Goal: Information Seeking & Learning: Learn about a topic

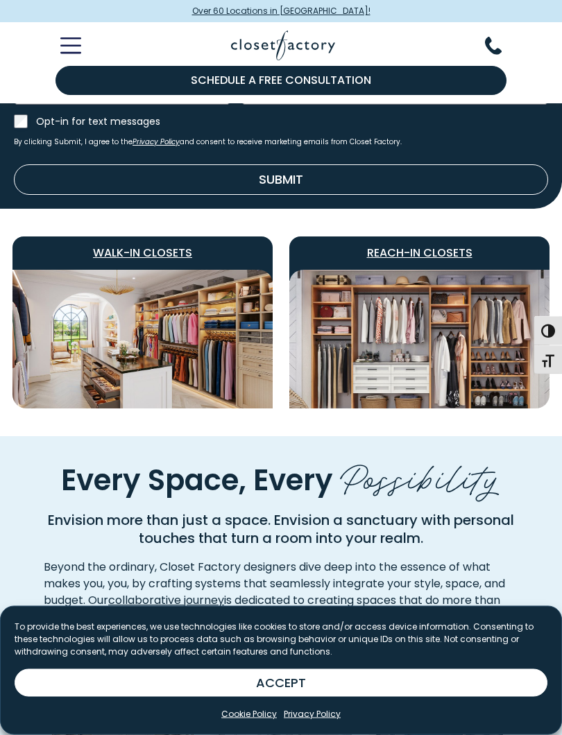
scroll to position [699, 0]
click at [433, 329] on img "Featured Images" at bounding box center [419, 339] width 260 height 139
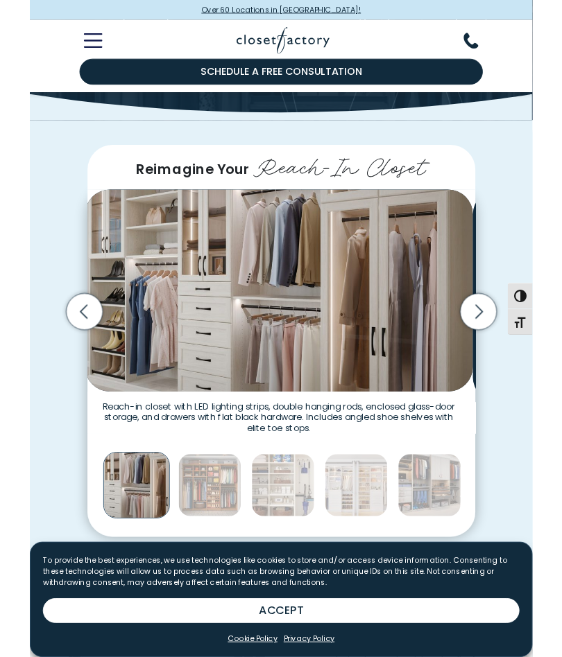
scroll to position [178, 0]
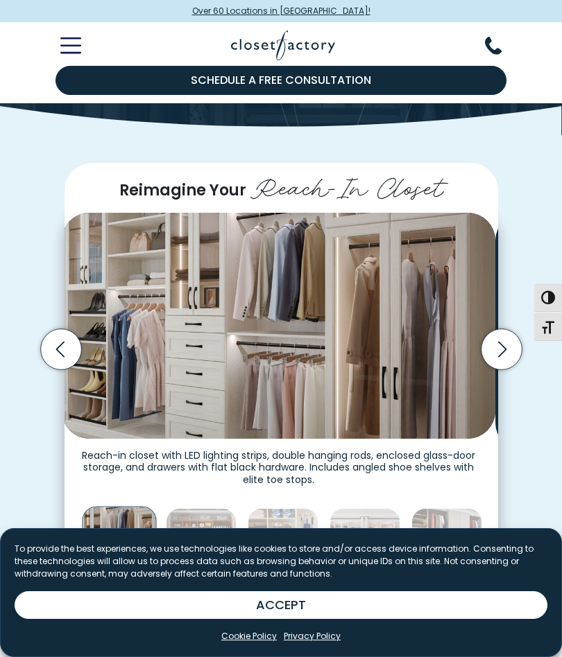
click at [494, 366] on icon "Next slide" at bounding box center [500, 349] width 41 height 41
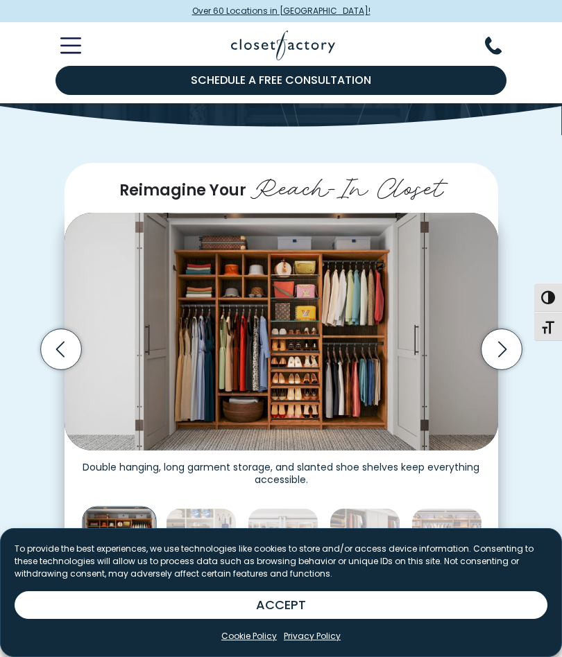
click at [500, 365] on icon "Next slide" at bounding box center [500, 349] width 41 height 41
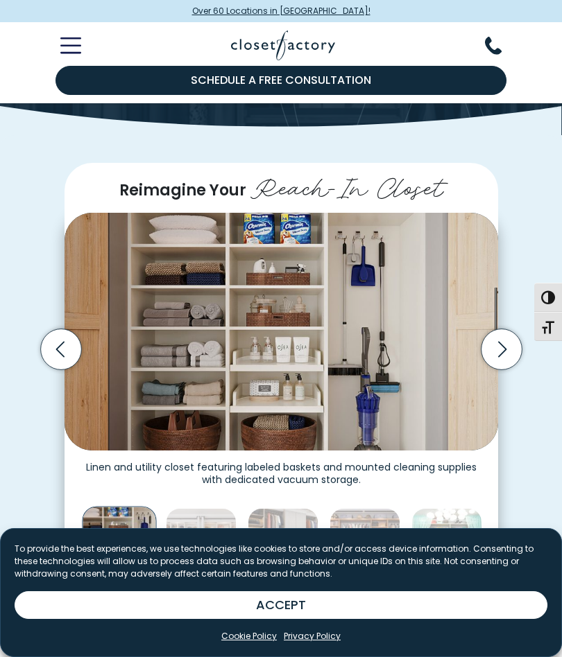
click at [502, 368] on icon "Next slide" at bounding box center [500, 349] width 41 height 41
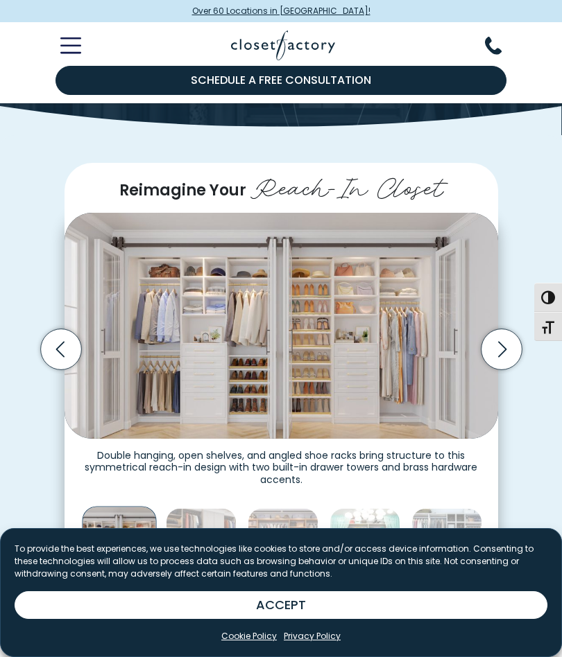
click at [512, 365] on icon "Next slide" at bounding box center [500, 349] width 41 height 41
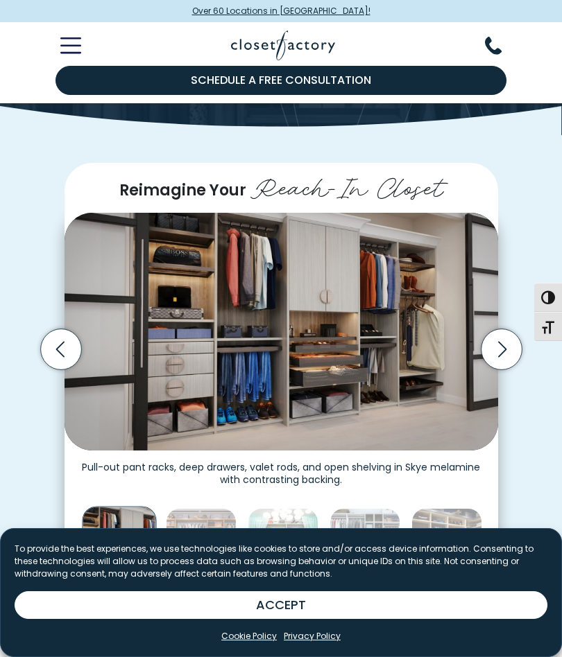
click at [506, 369] on icon "Next slide" at bounding box center [500, 349] width 41 height 41
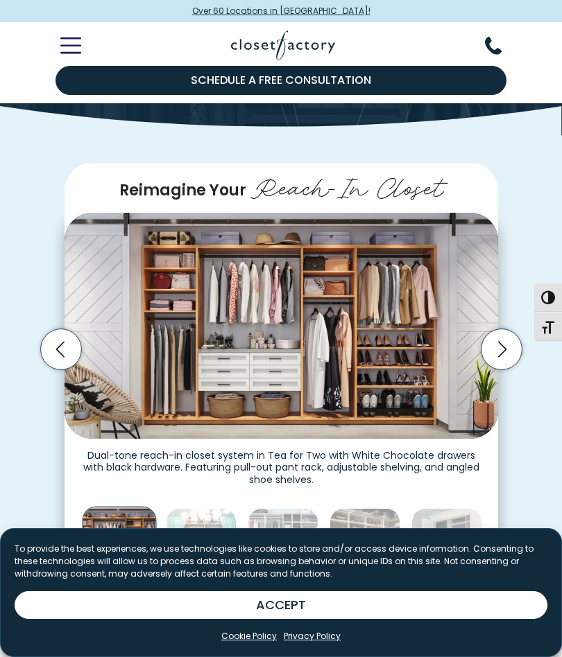
click at [498, 368] on icon "Next slide" at bounding box center [500, 349] width 41 height 41
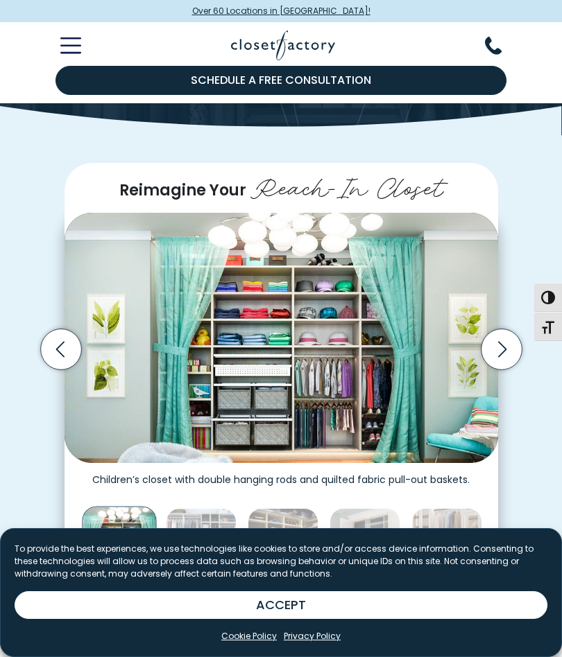
click at [502, 364] on icon "Next slide" at bounding box center [500, 349] width 41 height 41
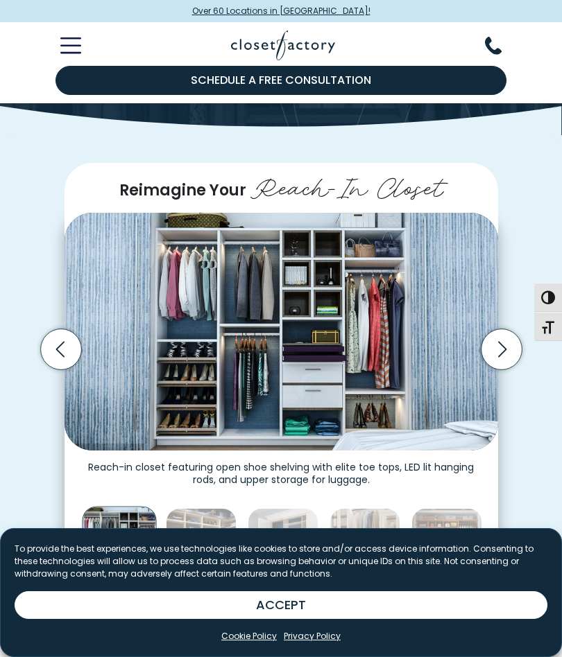
click at [500, 365] on icon "Next slide" at bounding box center [500, 349] width 41 height 41
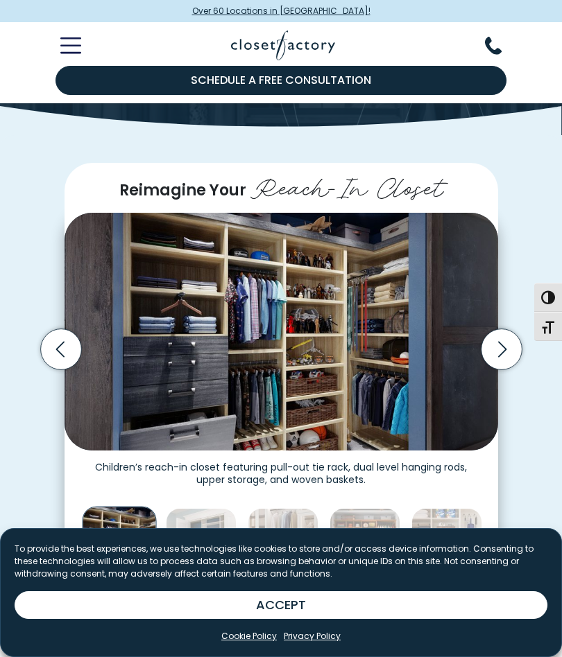
click at [505, 366] on icon "Next slide" at bounding box center [500, 349] width 41 height 41
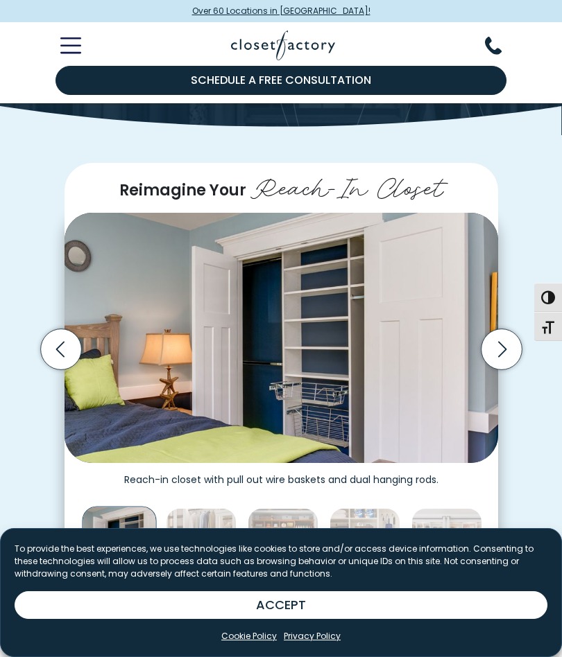
click at [498, 358] on icon "Next slide" at bounding box center [501, 350] width 8 height 16
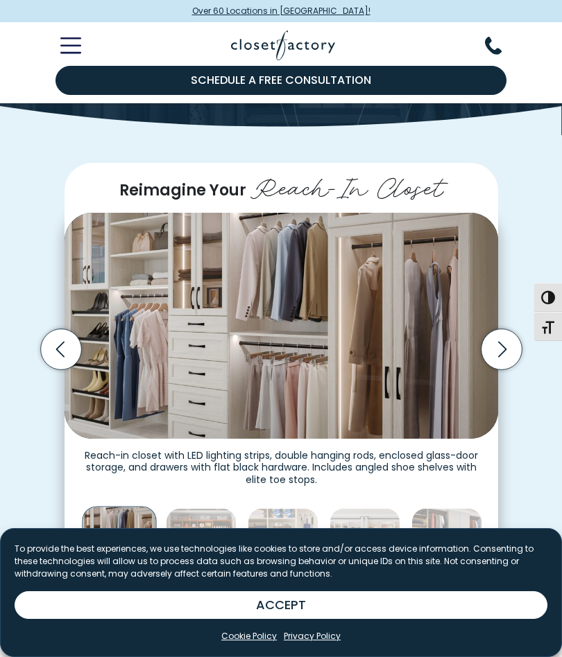
click at [507, 370] on icon "Next slide" at bounding box center [500, 349] width 41 height 41
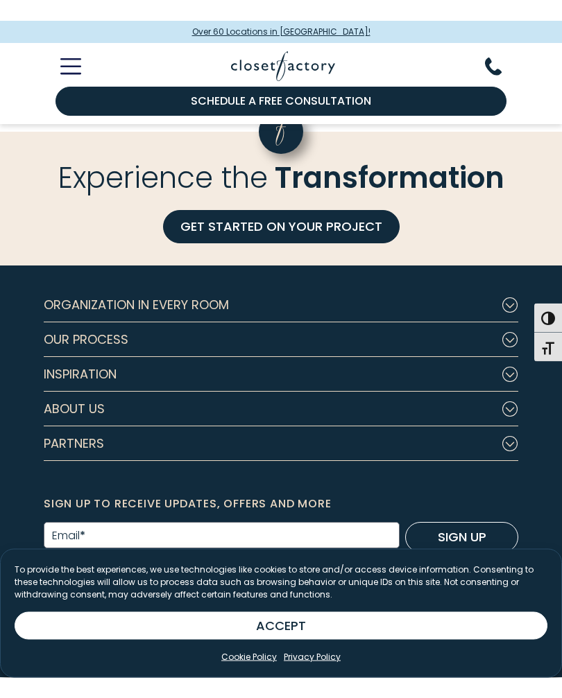
scroll to position [3908, 0]
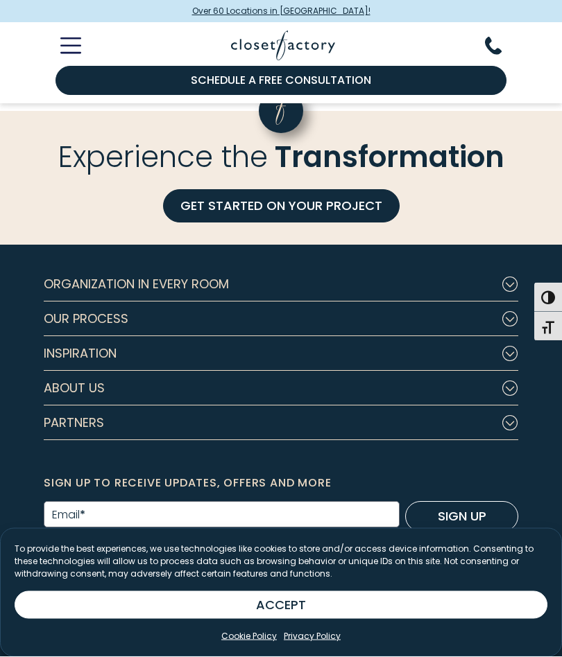
click at [514, 293] on icon "Footer Subnav Button - Organization in Every Room" at bounding box center [509, 284] width 17 height 15
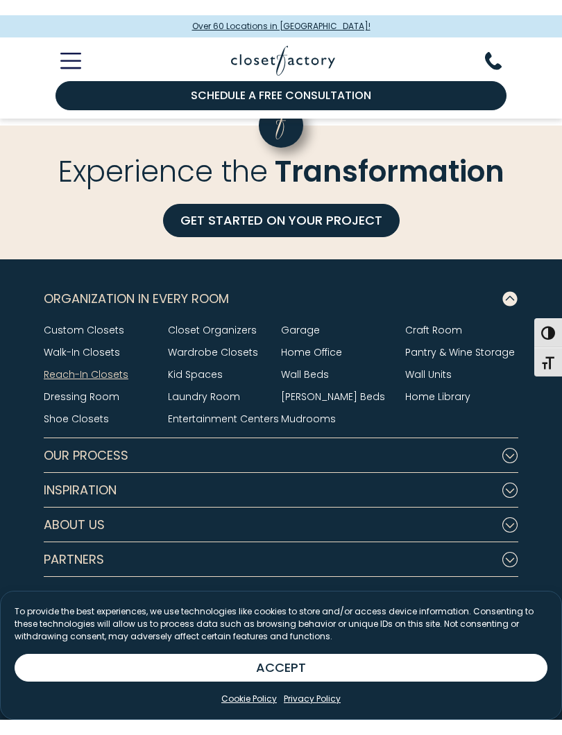
scroll to position [3875, 0]
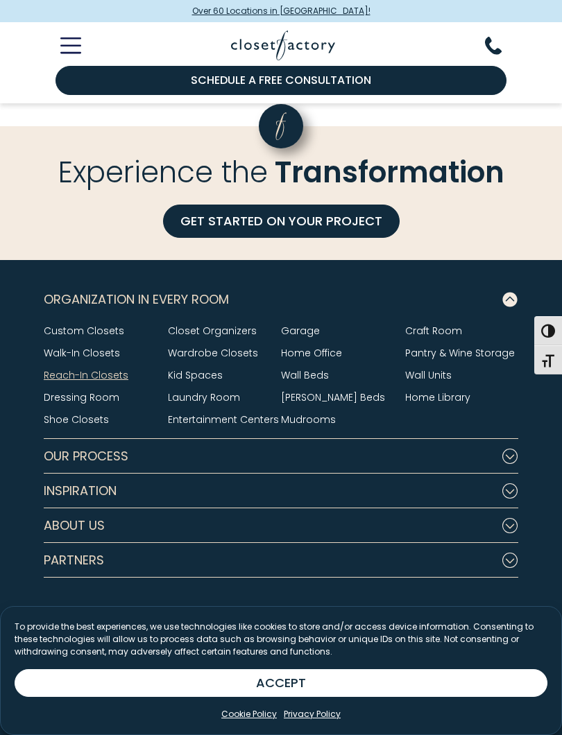
click at [327, 360] on link "Home Office" at bounding box center [311, 353] width 61 height 14
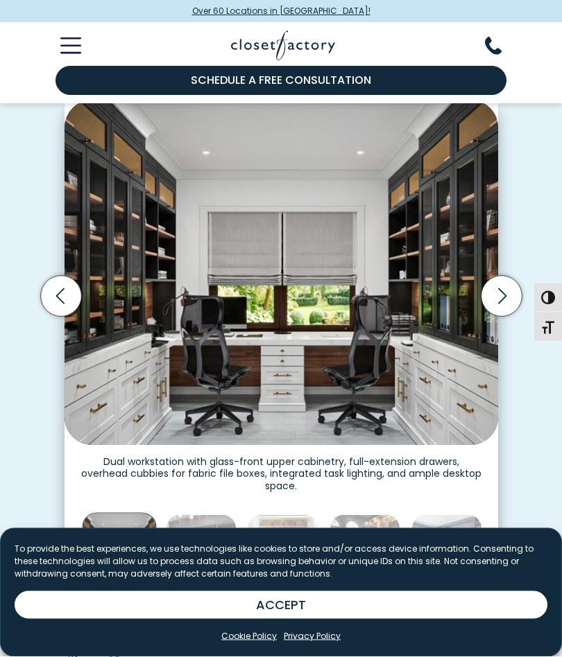
scroll to position [320, 0]
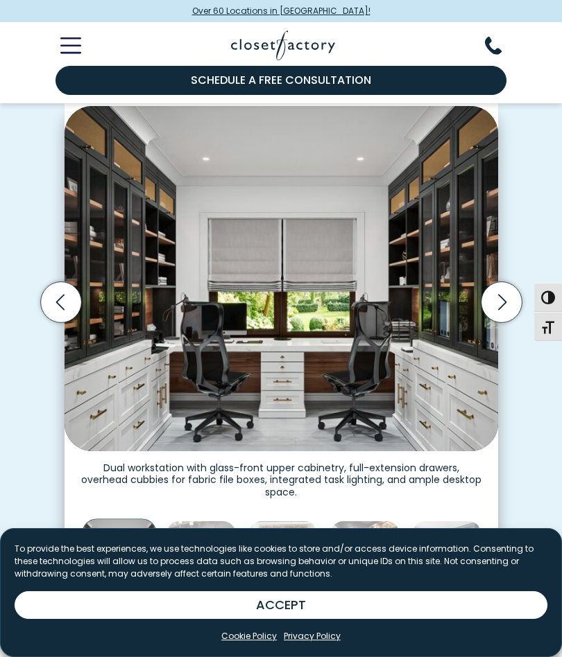
click at [491, 301] on icon "Next slide" at bounding box center [500, 302] width 41 height 41
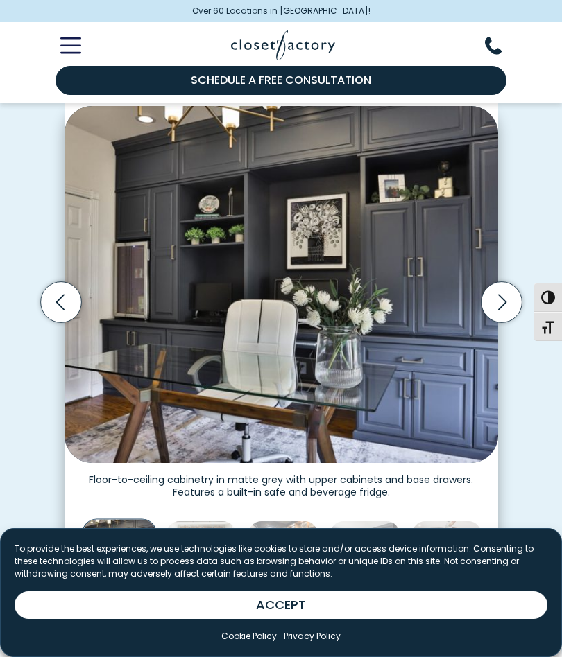
click at [489, 304] on icon "Next slide" at bounding box center [500, 302] width 41 height 41
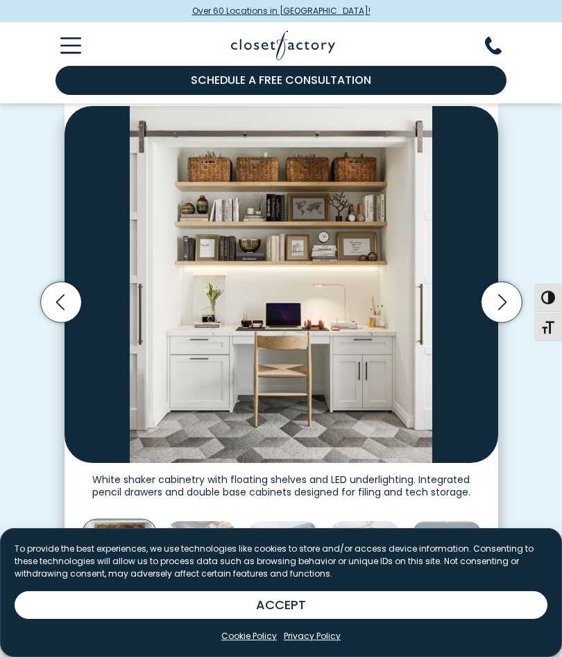
click at [496, 303] on icon "Next slide" at bounding box center [500, 302] width 41 height 41
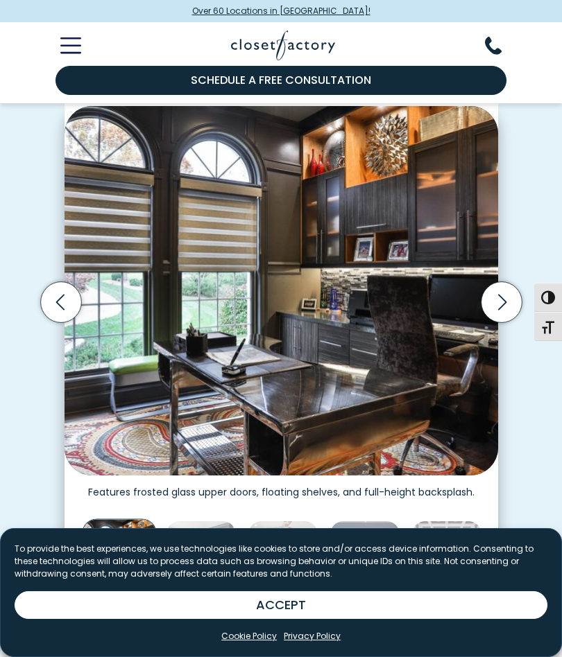
click at [501, 308] on icon "Next slide" at bounding box center [500, 302] width 41 height 41
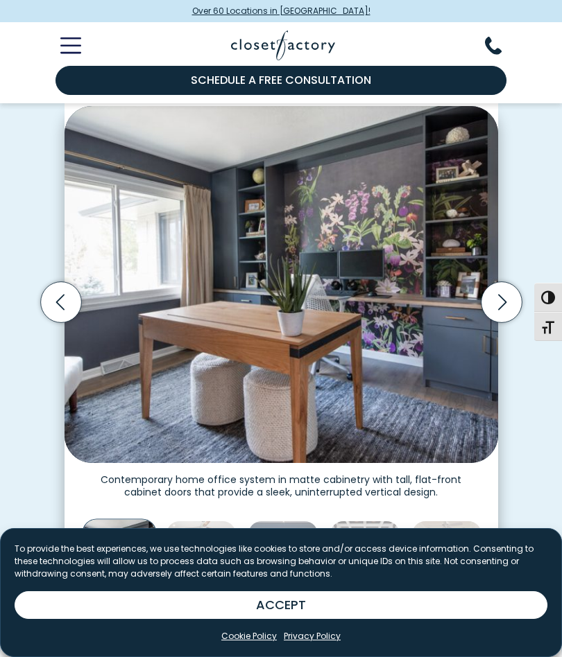
click at [502, 303] on icon "Next slide" at bounding box center [500, 302] width 41 height 41
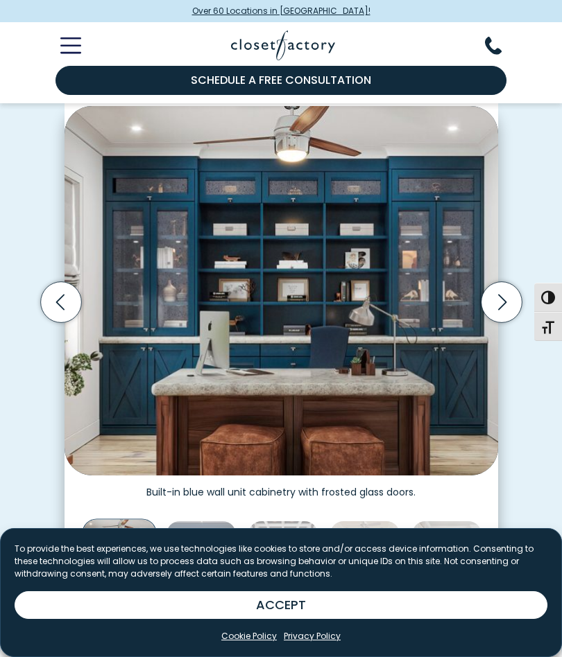
click at [496, 306] on icon "Next slide" at bounding box center [500, 302] width 41 height 41
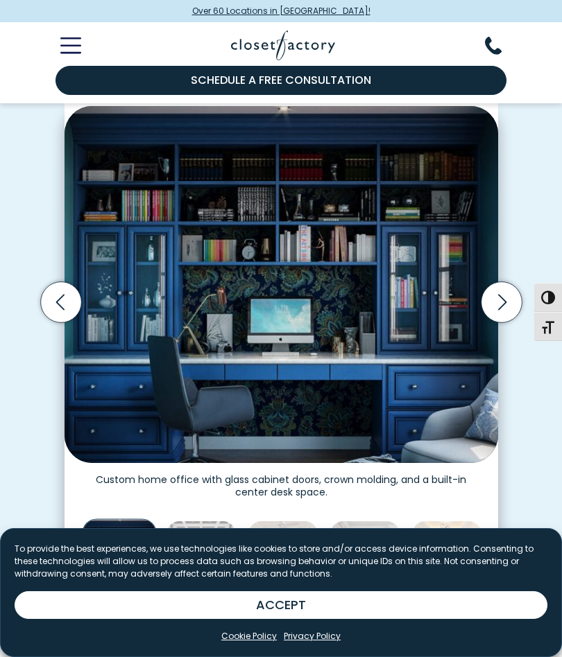
click at [507, 305] on icon "Next slide" at bounding box center [500, 302] width 41 height 41
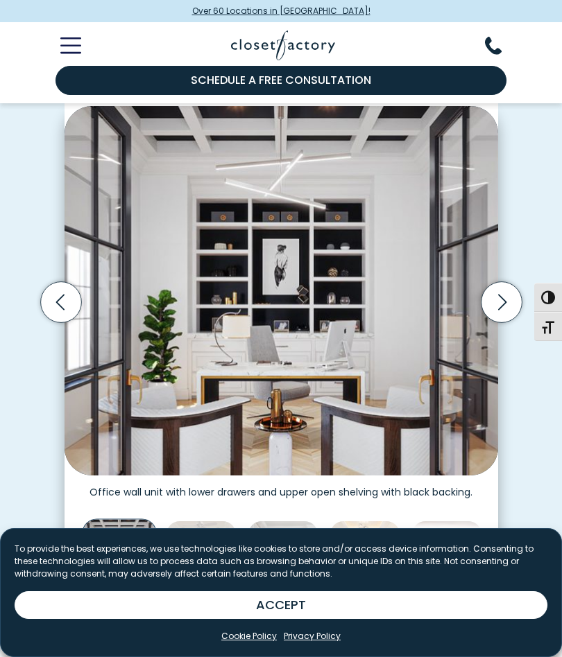
click at [497, 306] on icon "Next slide" at bounding box center [500, 302] width 41 height 41
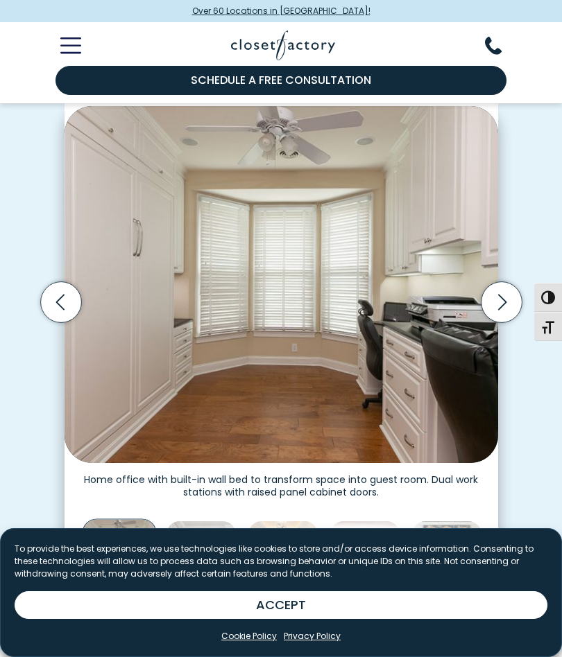
click at [499, 301] on icon "Next slide" at bounding box center [500, 302] width 41 height 41
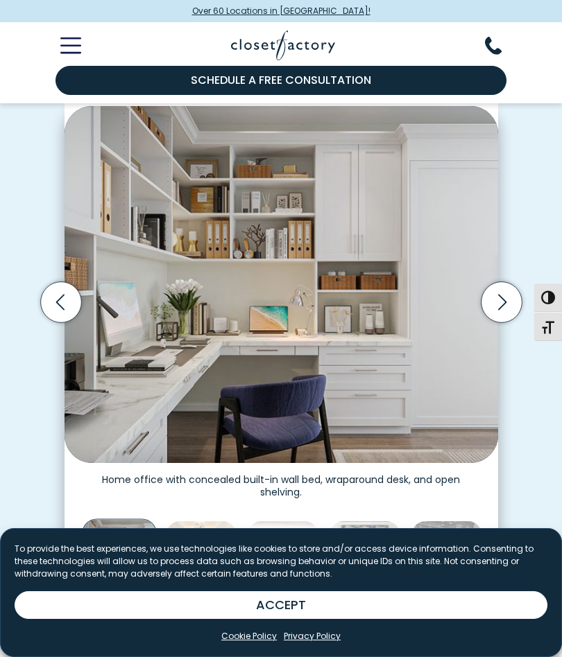
click at [500, 304] on icon "Next slide" at bounding box center [501, 303] width 8 height 16
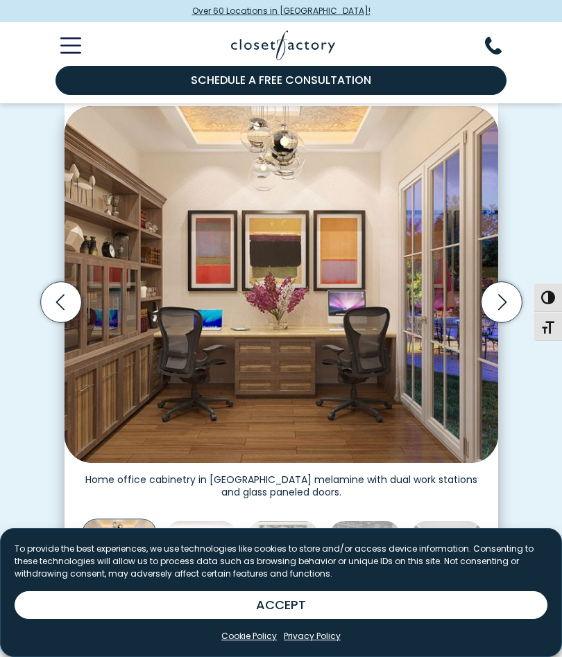
click at [494, 308] on icon "Next slide" at bounding box center [500, 302] width 41 height 41
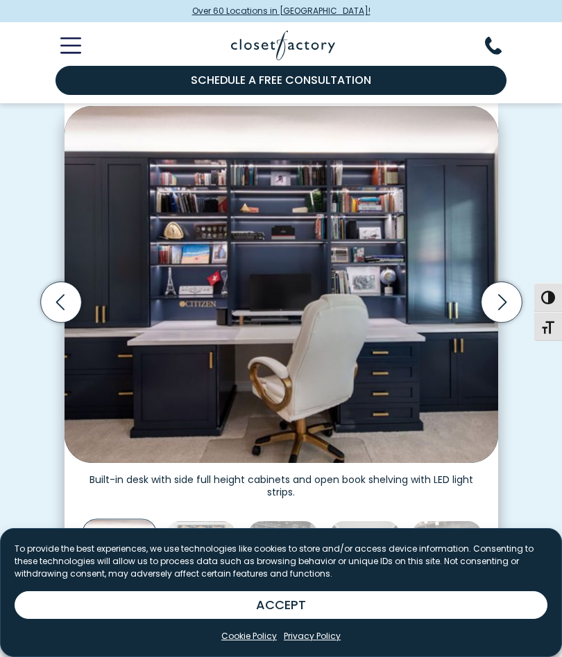
click at [500, 305] on icon "Next slide" at bounding box center [500, 302] width 41 height 41
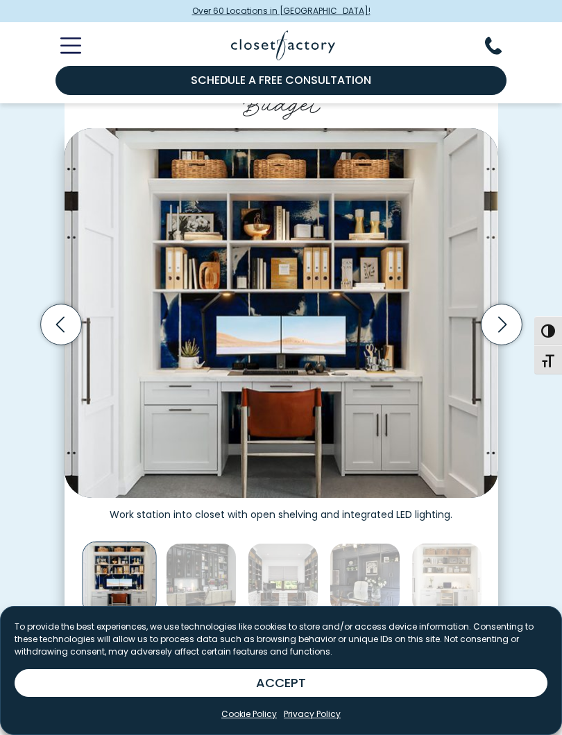
scroll to position [297, 0]
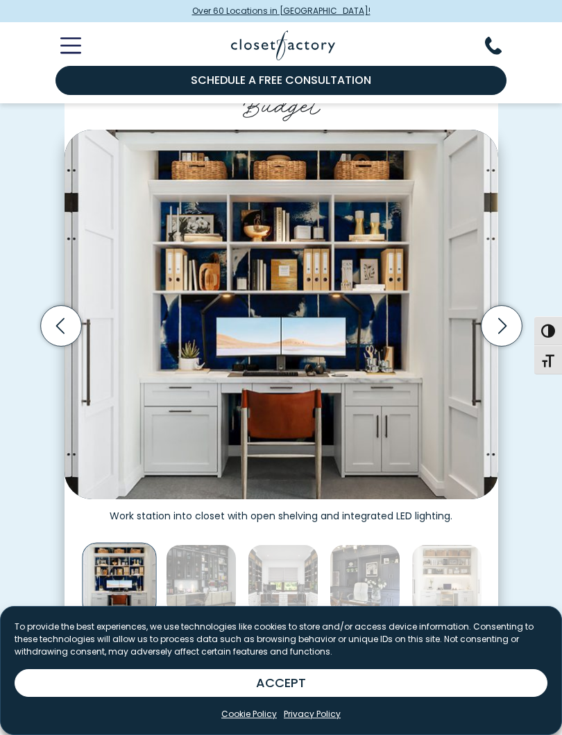
click at [501, 326] on icon "Next slide" at bounding box center [501, 326] width 8 height 16
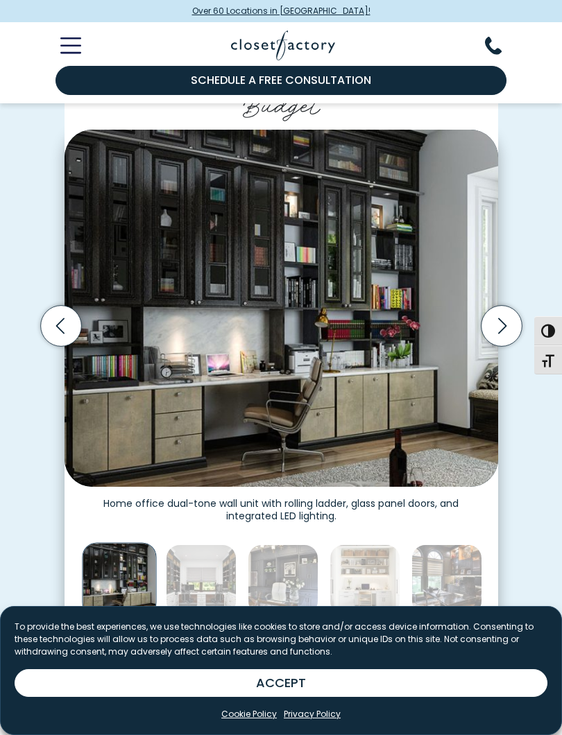
click at [496, 327] on icon "Next slide" at bounding box center [500, 326] width 41 height 41
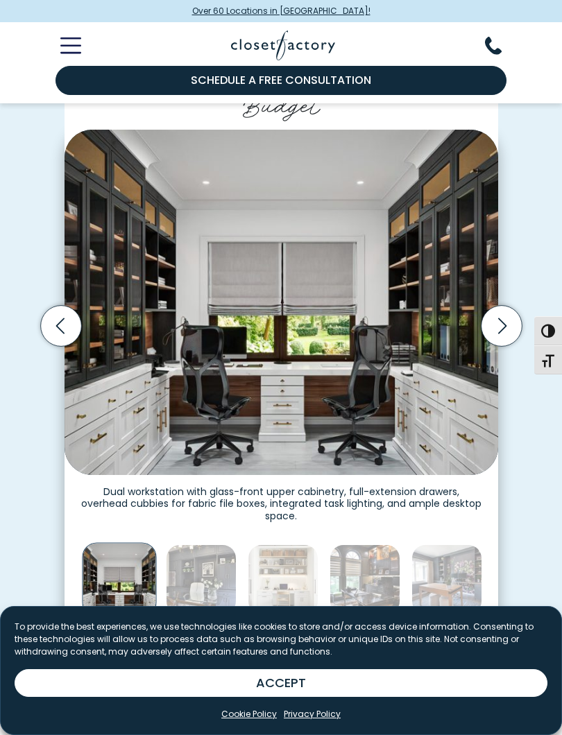
click at [507, 335] on icon "Next slide" at bounding box center [500, 326] width 41 height 41
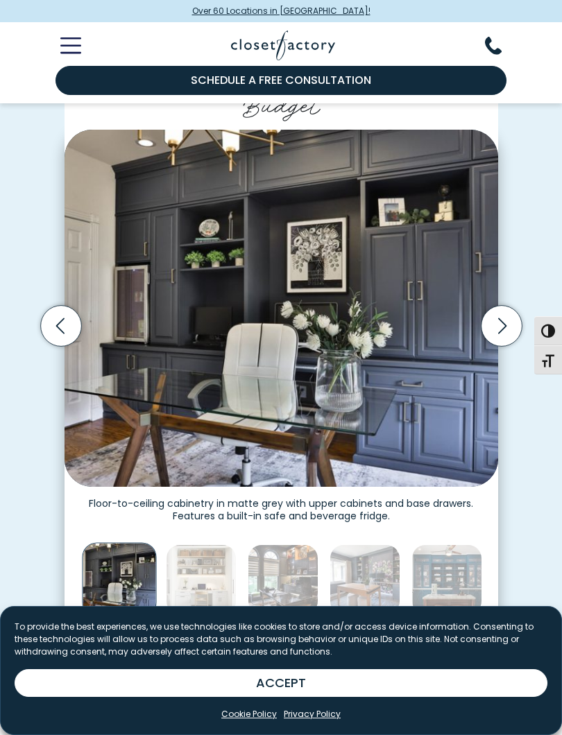
click at [509, 332] on icon "Next slide" at bounding box center [500, 326] width 41 height 41
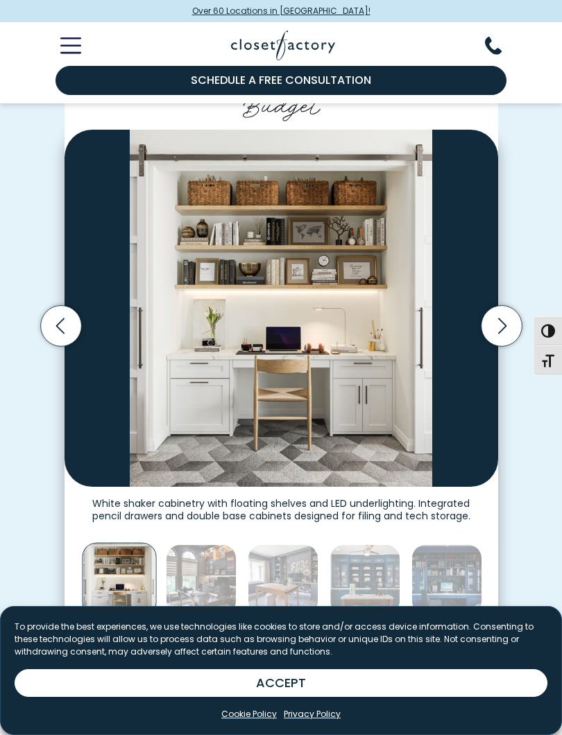
click at [510, 332] on icon "Next slide" at bounding box center [500, 326] width 41 height 41
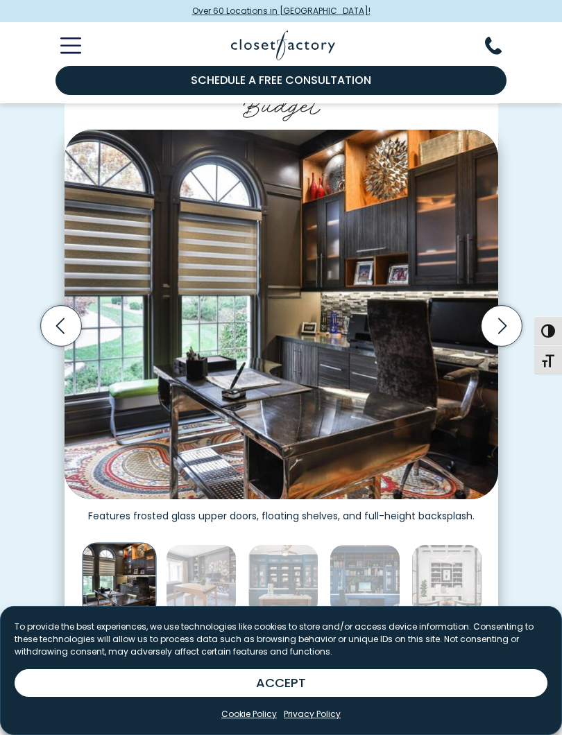
click at [516, 330] on icon "Next slide" at bounding box center [500, 326] width 41 height 41
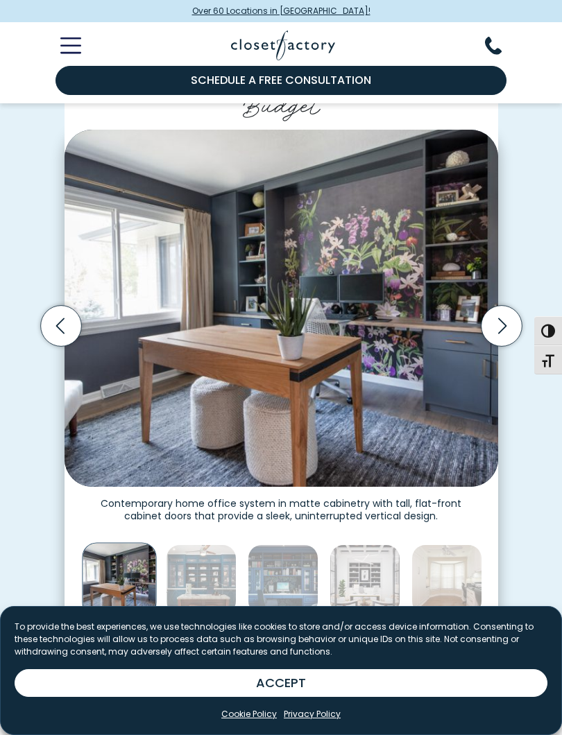
click at [508, 336] on icon "Next slide" at bounding box center [500, 326] width 41 height 41
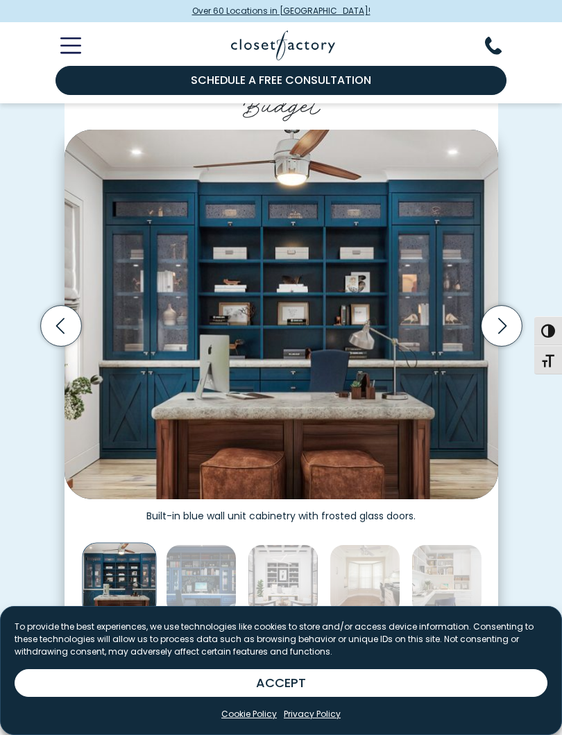
click at [507, 329] on icon "Next slide" at bounding box center [500, 326] width 41 height 41
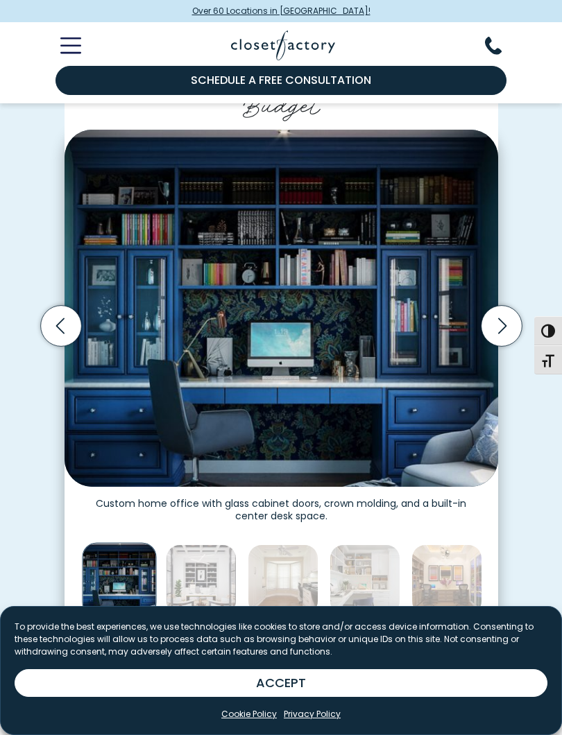
click at [515, 327] on icon "Next slide" at bounding box center [500, 326] width 41 height 41
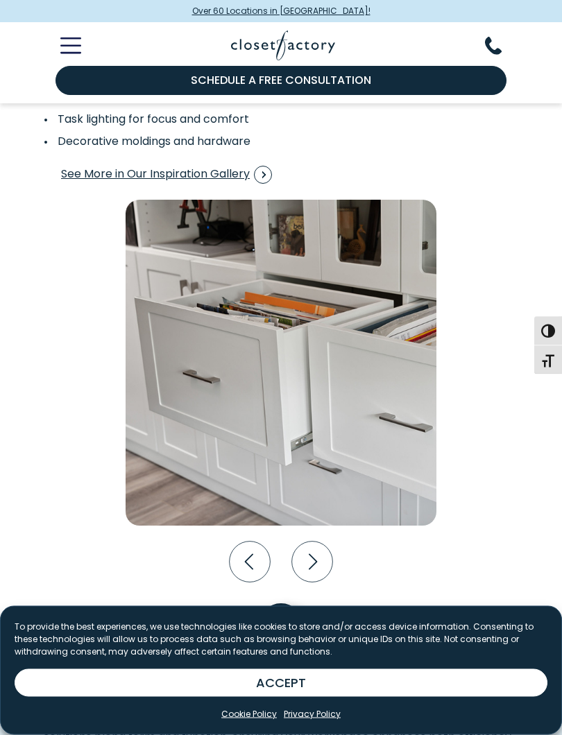
click at [313, 552] on icon "Next slide" at bounding box center [312, 562] width 41 height 41
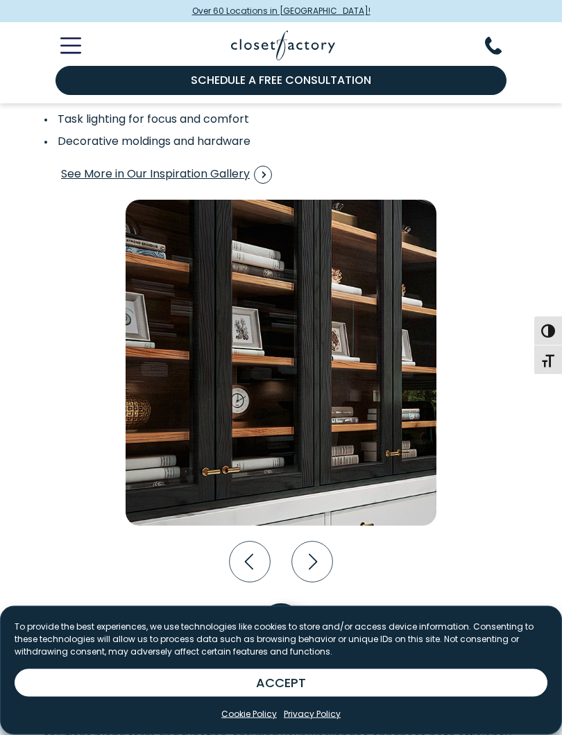
scroll to position [2281, 0]
click at [330, 557] on icon "Next slide" at bounding box center [312, 561] width 41 height 41
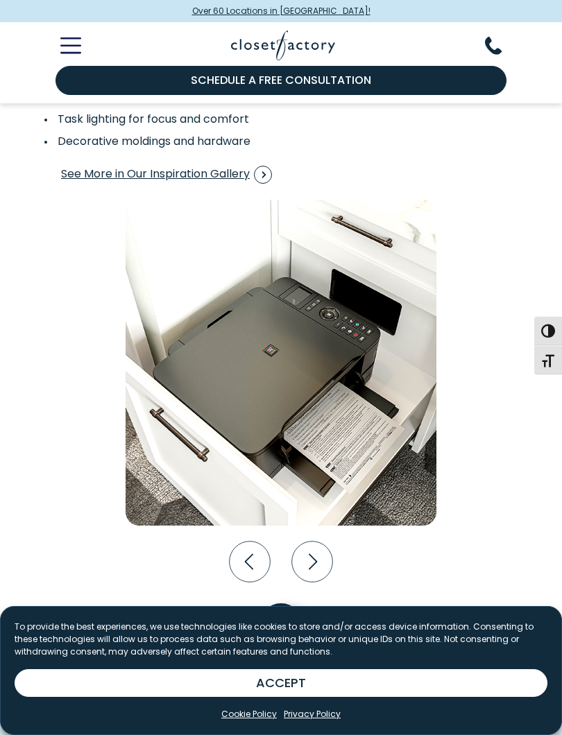
click at [313, 554] on icon "Next slide" at bounding box center [312, 562] width 8 height 16
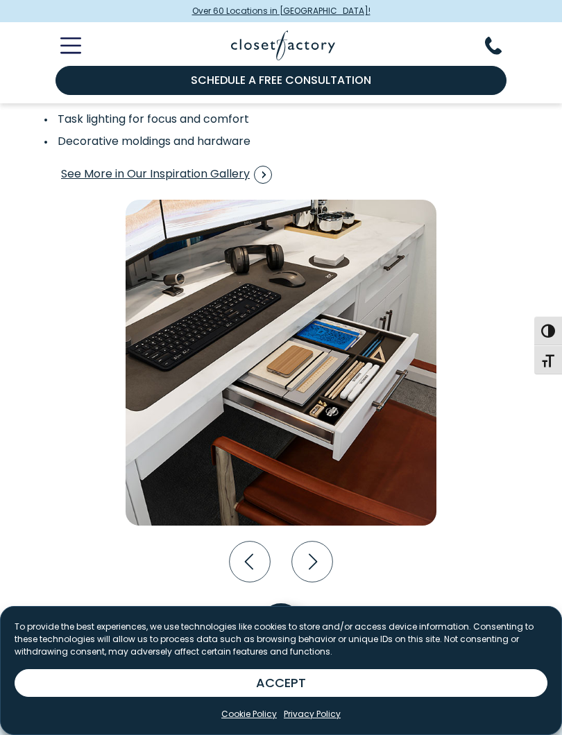
click at [315, 554] on icon "Next slide" at bounding box center [312, 562] width 8 height 16
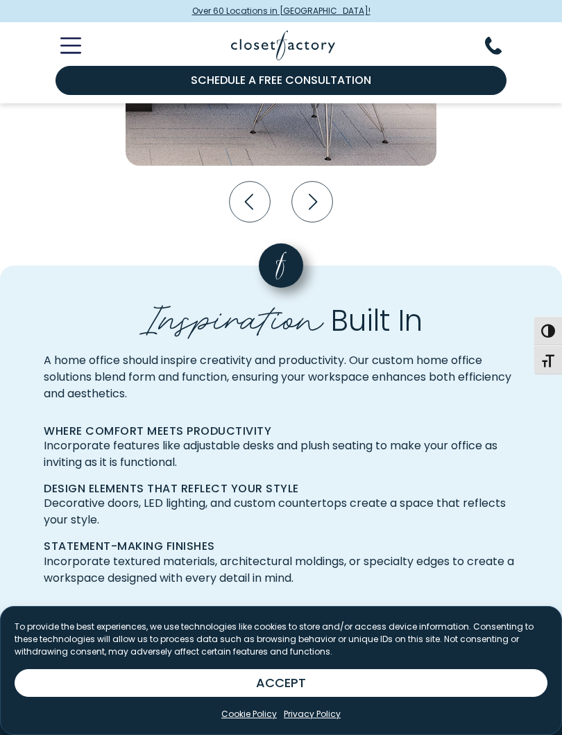
scroll to position [2643, 0]
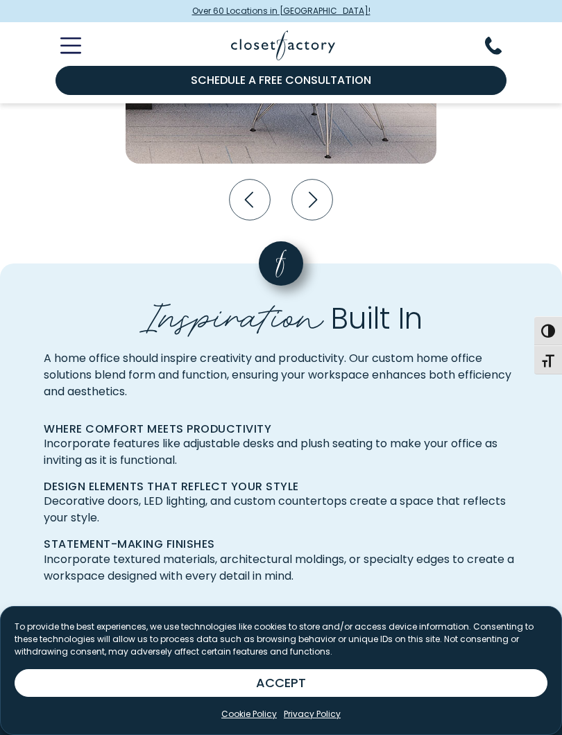
click at [406, 656] on button "ACCEPT" at bounding box center [281, 683] width 532 height 28
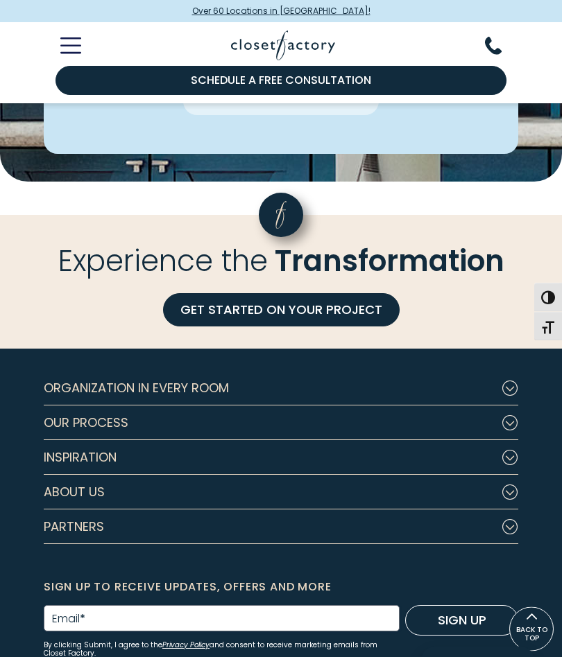
scroll to position [3971, 0]
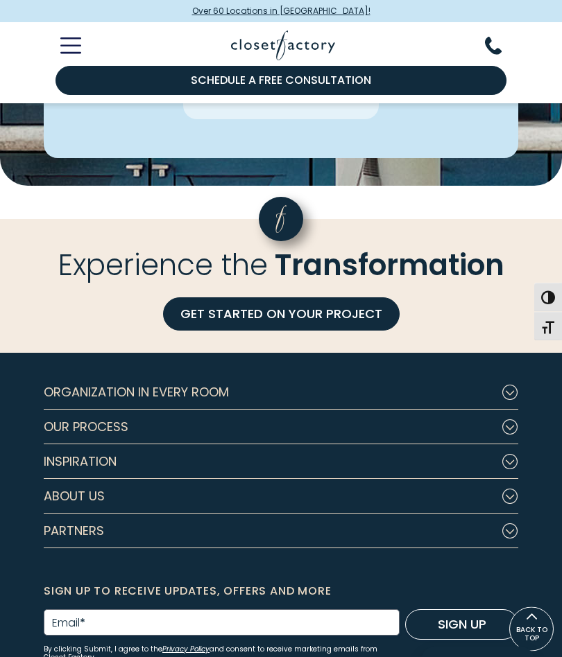
click at [512, 420] on icon "Footer Subnav Button - Our Process" at bounding box center [509, 427] width 17 height 15
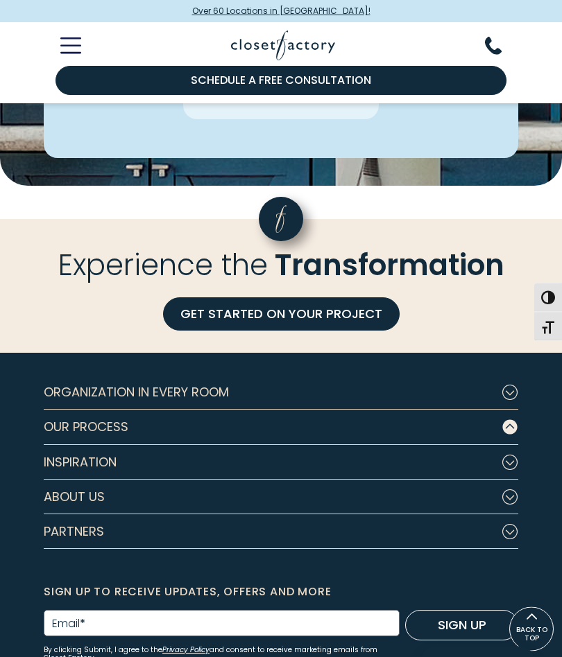
scroll to position [3971, 0]
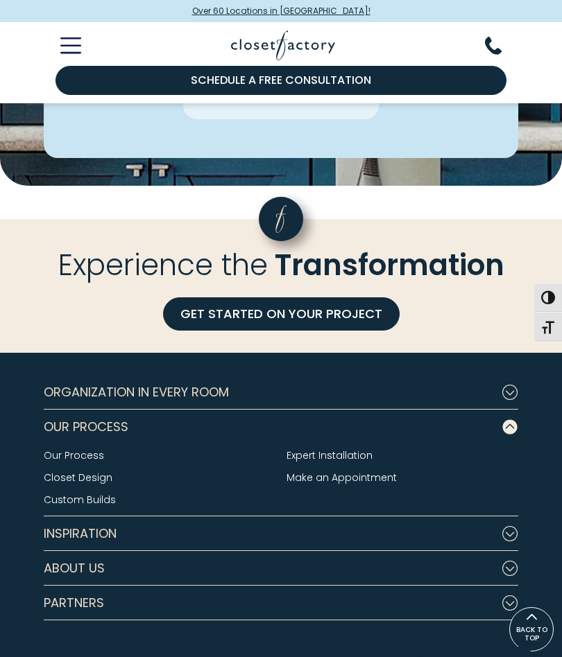
click at [502, 516] on button "Inspiration" at bounding box center [281, 533] width 474 height 35
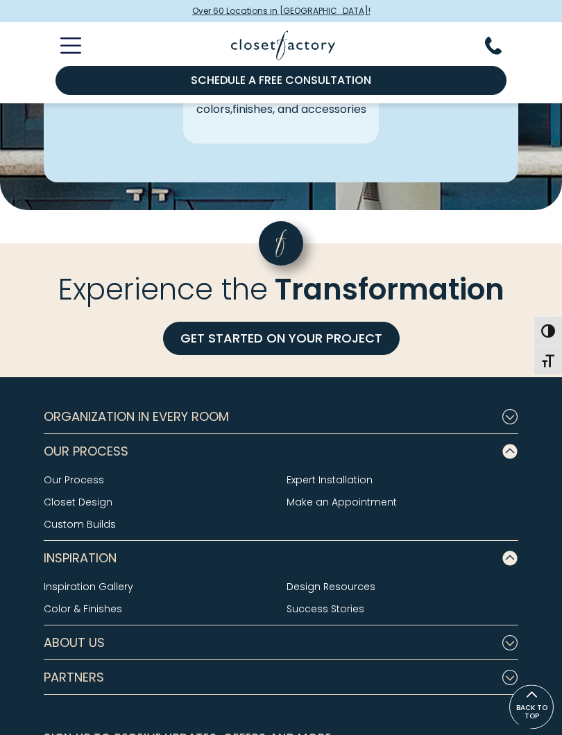
scroll to position [3941, 0]
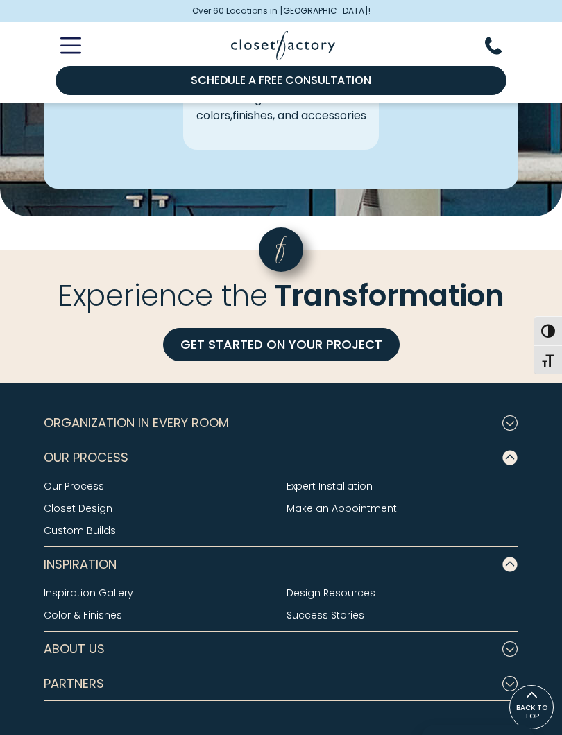
click at [516, 415] on icon "Footer Subnav Button - Organization in Every Room" at bounding box center [509, 422] width 17 height 15
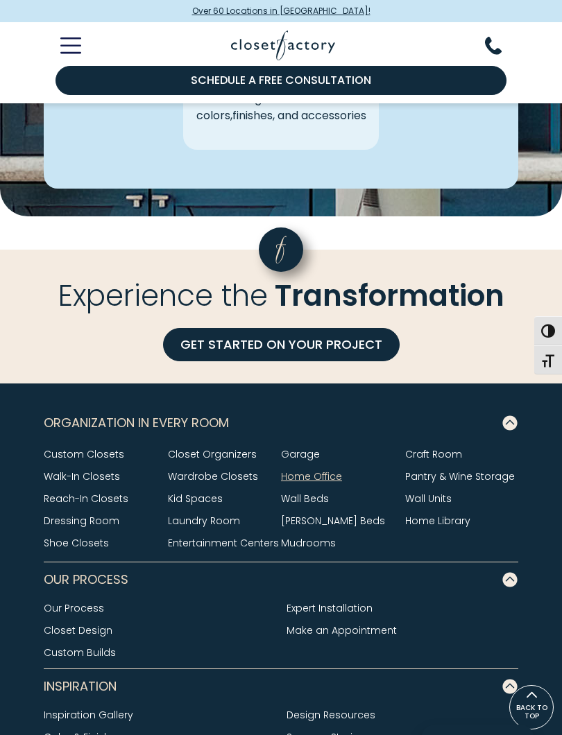
click at [315, 491] on link "Wall Beds" at bounding box center [305, 498] width 48 height 14
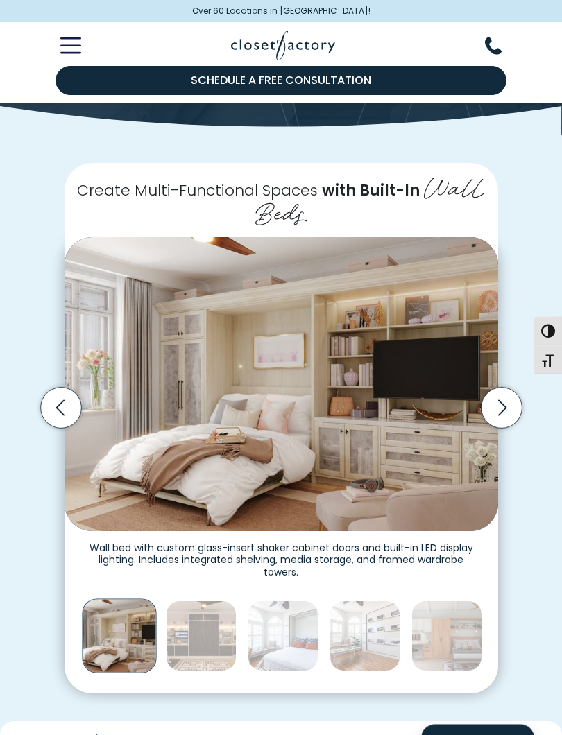
scroll to position [179, 0]
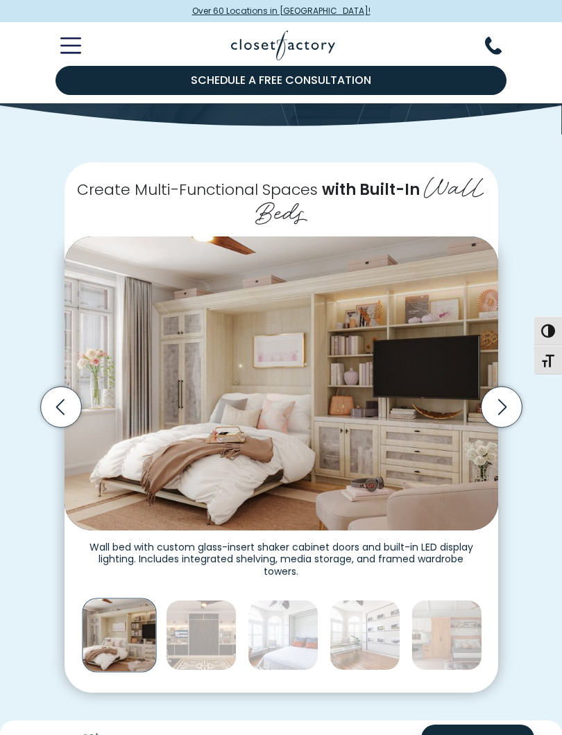
click at [509, 401] on icon "Next slide" at bounding box center [500, 407] width 41 height 41
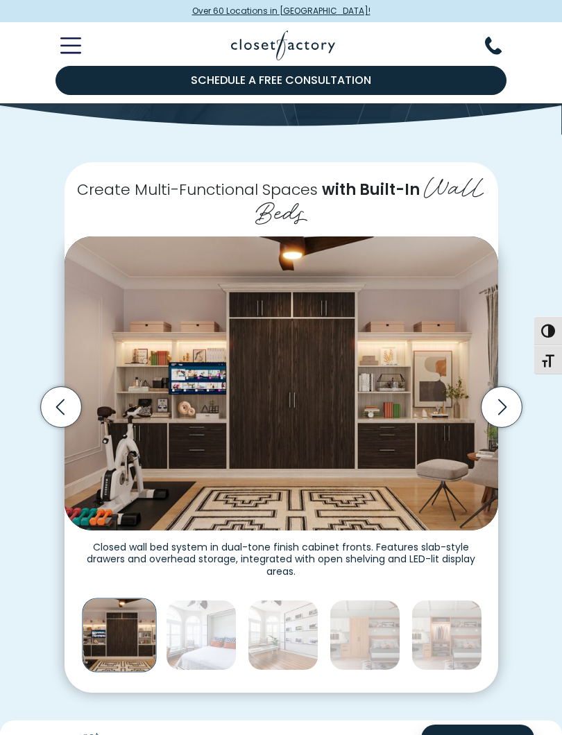
click at [508, 401] on icon "Next slide" at bounding box center [500, 407] width 41 height 41
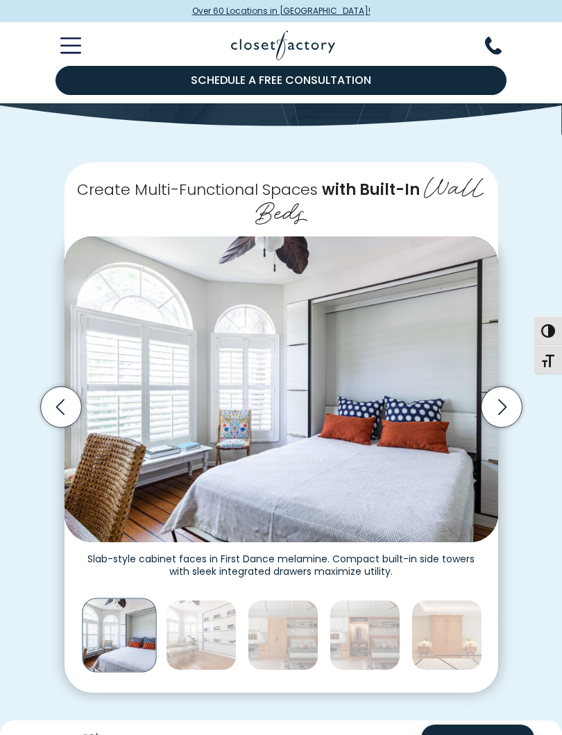
click at [503, 402] on icon "Next slide" at bounding box center [501, 407] width 8 height 16
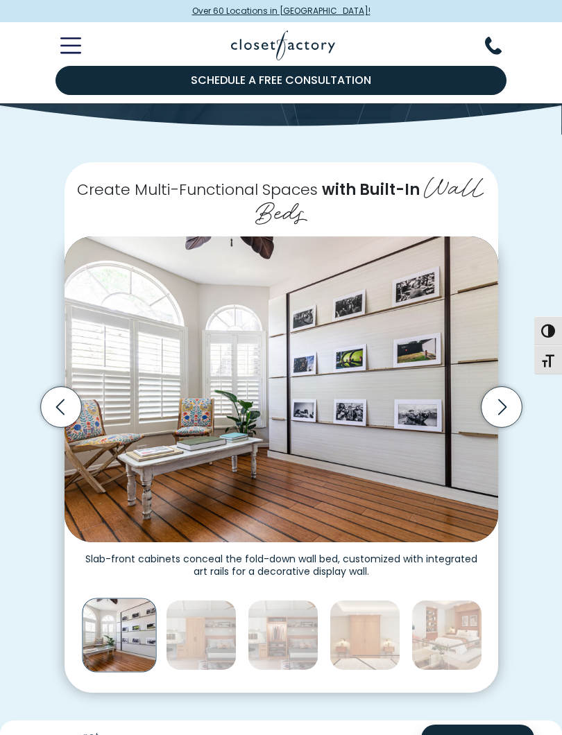
click at [508, 407] on icon "Next slide" at bounding box center [500, 407] width 41 height 41
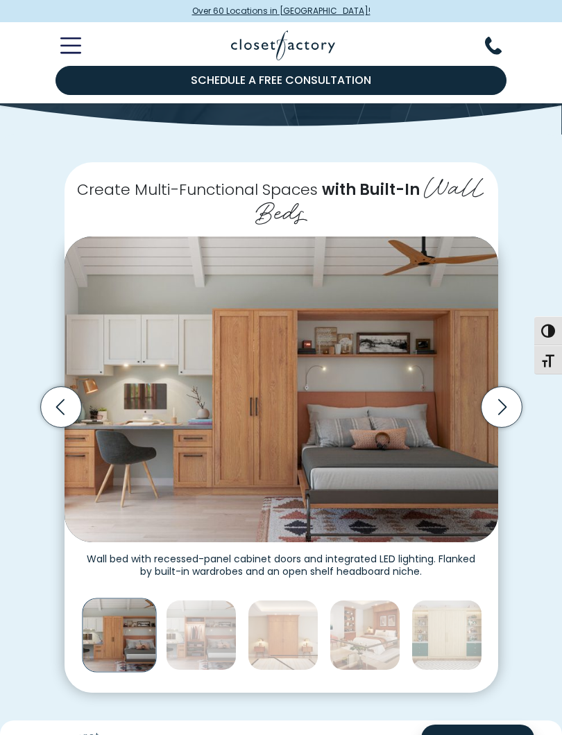
click at [511, 399] on icon "Next slide" at bounding box center [500, 407] width 41 height 41
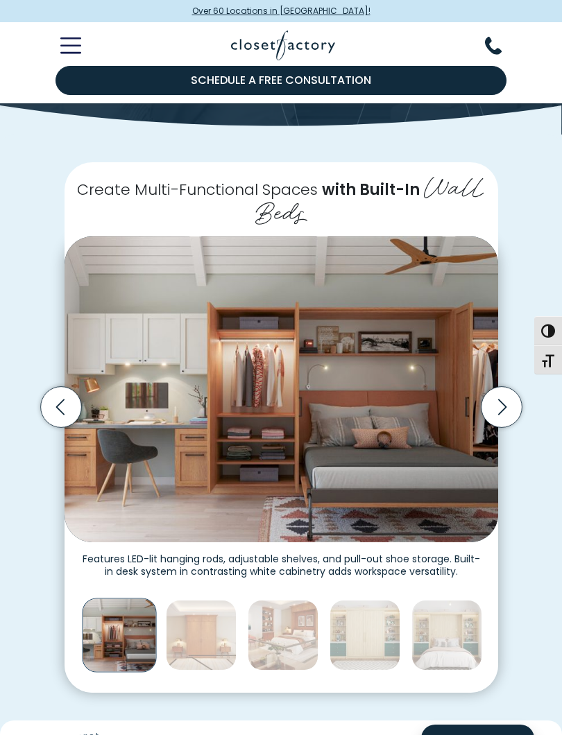
click at [506, 406] on icon "Next slide" at bounding box center [500, 407] width 41 height 41
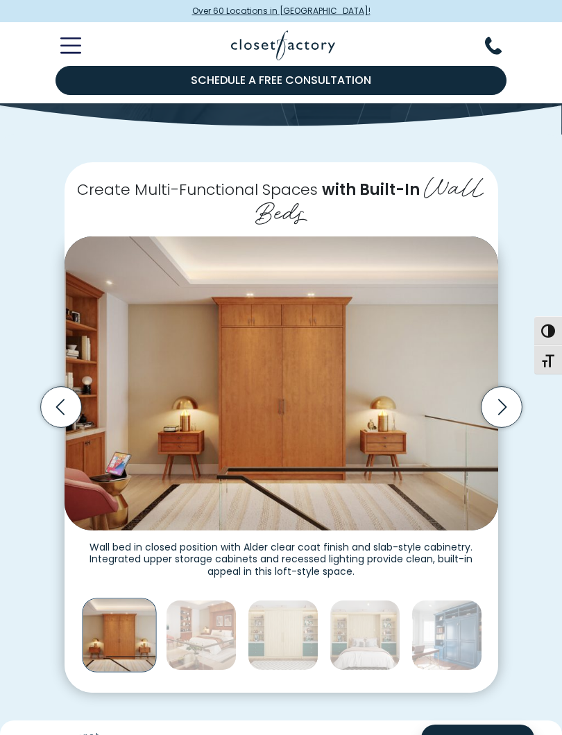
click at [494, 408] on icon "Next slide" at bounding box center [500, 407] width 41 height 41
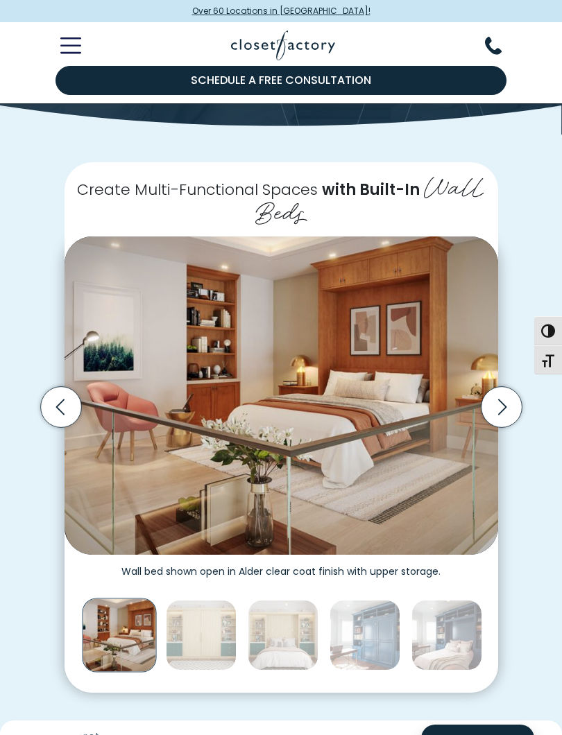
click at [500, 404] on icon "Next slide" at bounding box center [500, 407] width 41 height 41
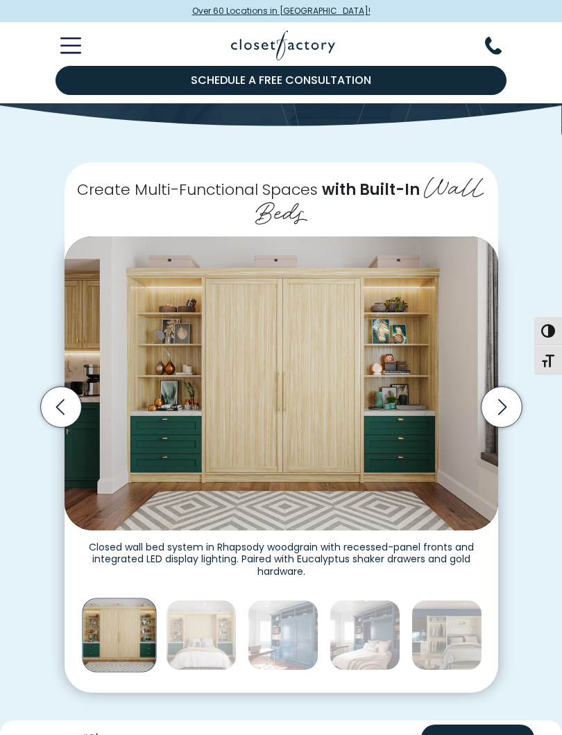
click at [509, 398] on icon "Next slide" at bounding box center [500, 407] width 41 height 41
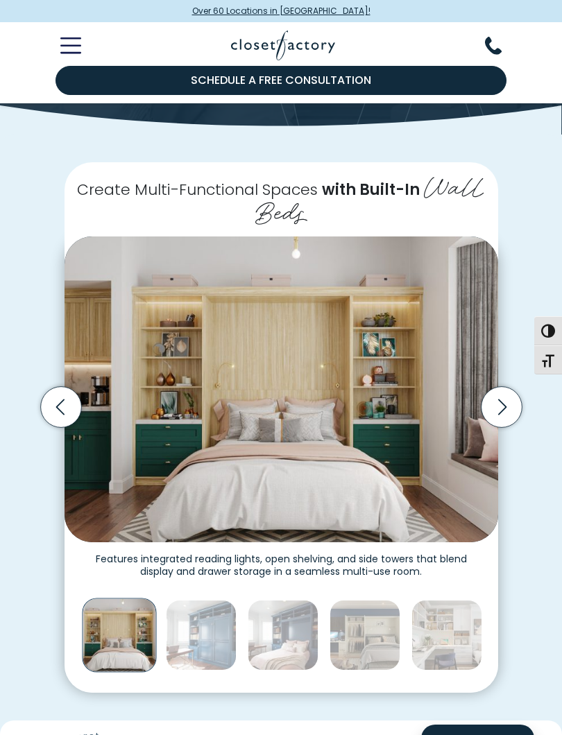
click at [510, 406] on icon "Next slide" at bounding box center [500, 407] width 41 height 41
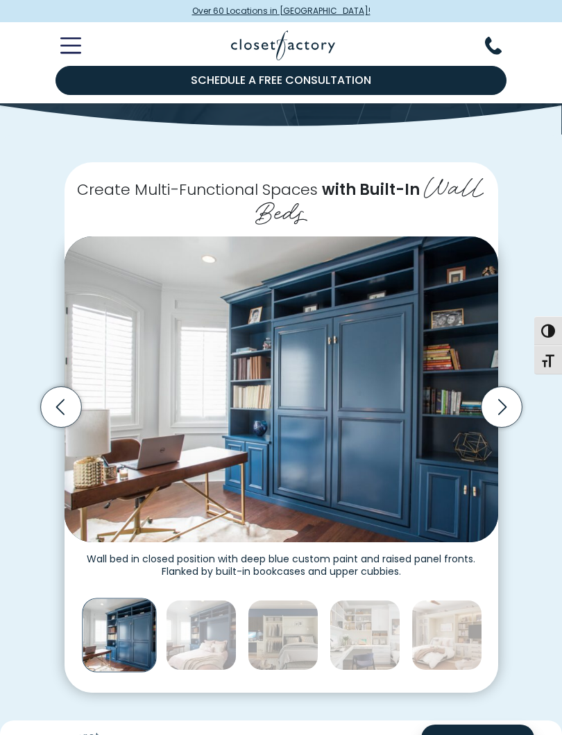
click at [501, 410] on icon "Next slide" at bounding box center [500, 407] width 41 height 41
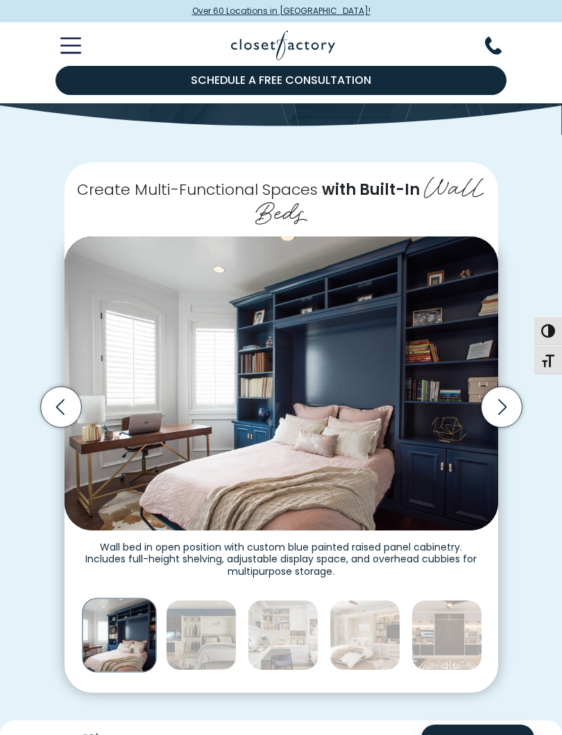
click at [509, 406] on icon "Next slide" at bounding box center [500, 407] width 41 height 41
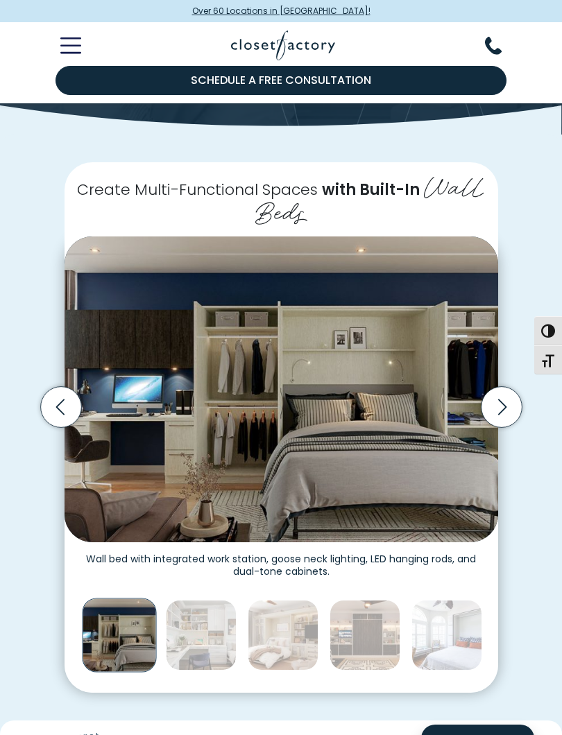
click at [514, 406] on icon "Next slide" at bounding box center [500, 407] width 41 height 41
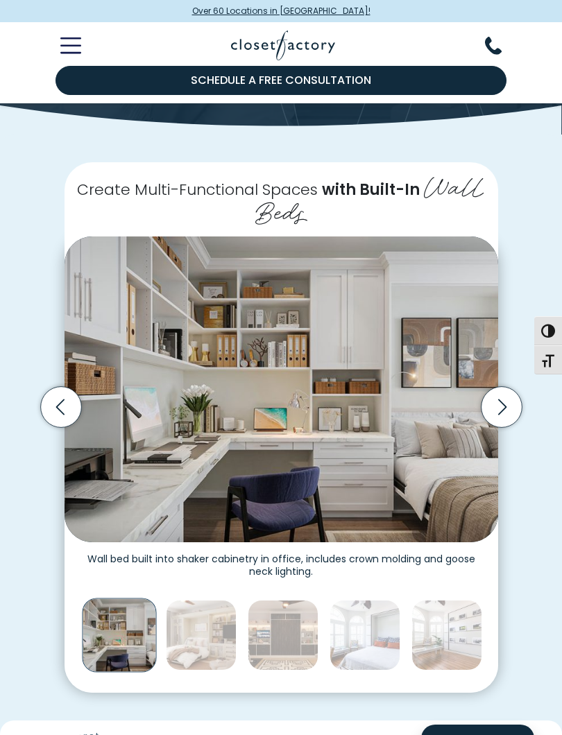
click at [511, 402] on icon "Next slide" at bounding box center [500, 407] width 41 height 41
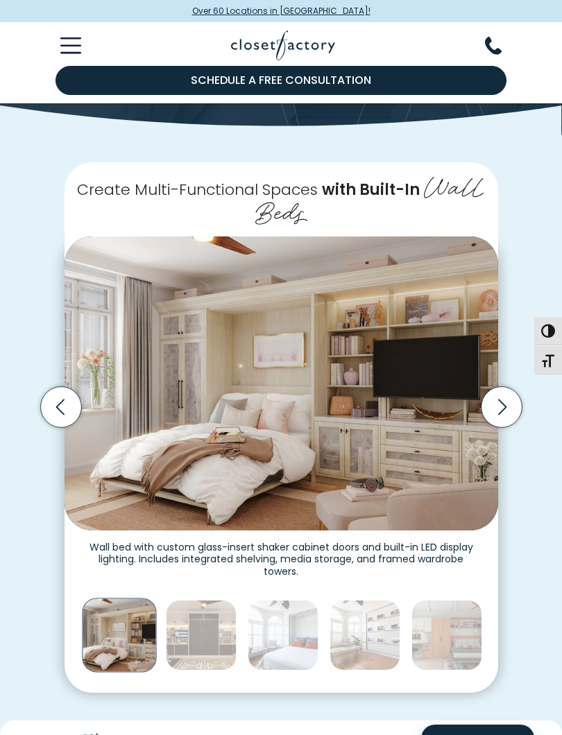
click at [516, 403] on icon "Next slide" at bounding box center [500, 407] width 41 height 41
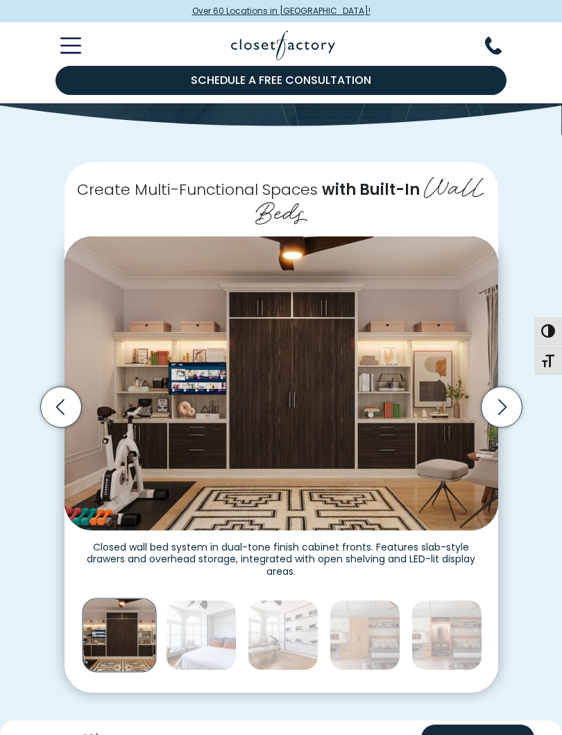
click at [518, 404] on icon "Next slide" at bounding box center [500, 407] width 41 height 41
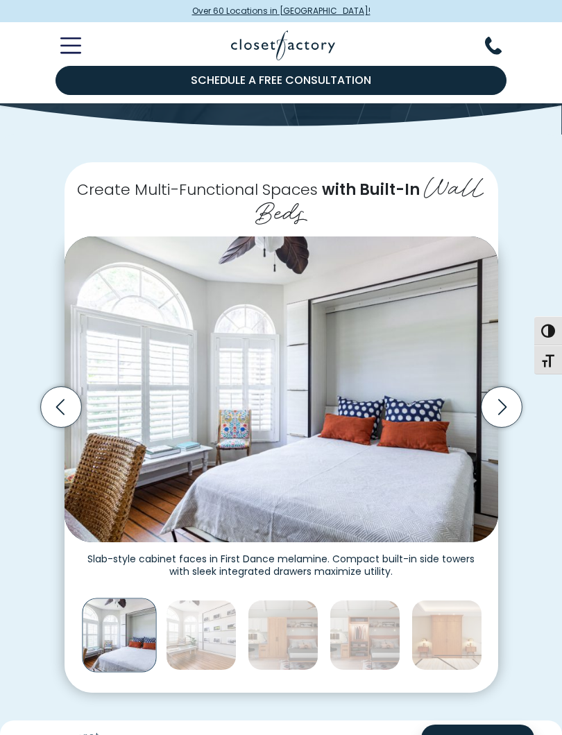
click at [520, 403] on icon "Next slide" at bounding box center [500, 407] width 41 height 41
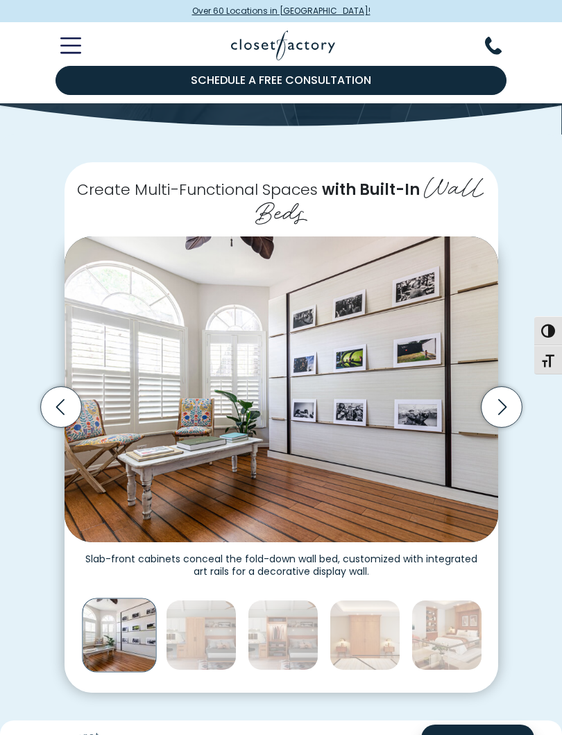
click at [518, 399] on icon "Next slide" at bounding box center [500, 407] width 41 height 41
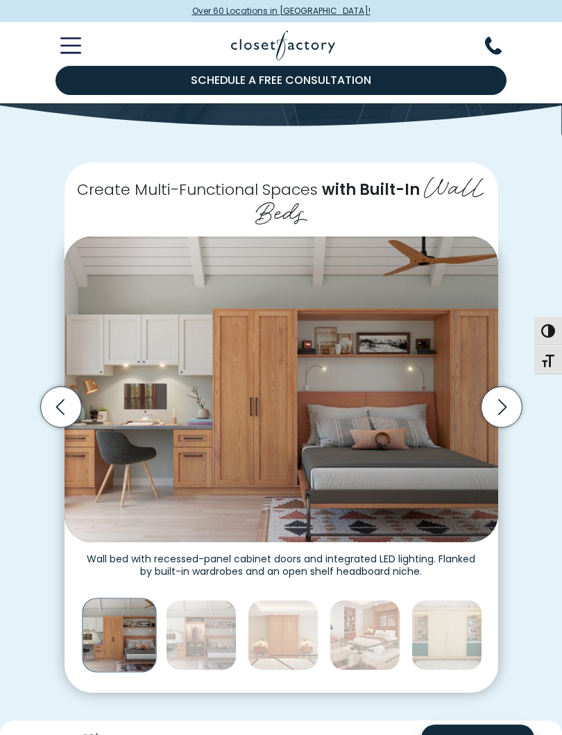
click at [505, 406] on icon "Next slide" at bounding box center [500, 407] width 41 height 41
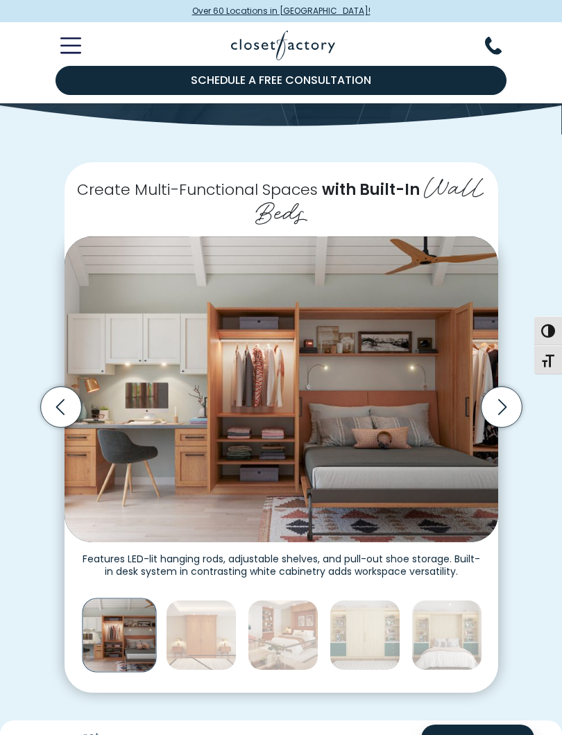
click at [512, 397] on icon "Next slide" at bounding box center [500, 407] width 41 height 41
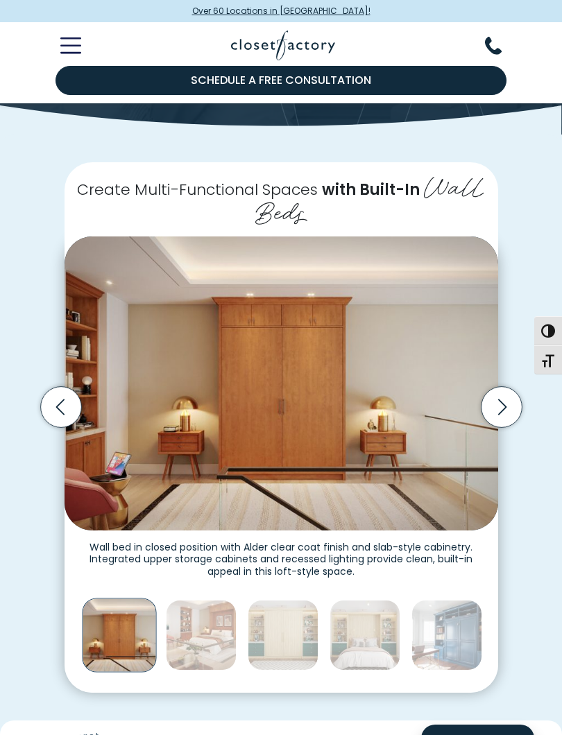
click at [509, 399] on icon "Next slide" at bounding box center [500, 407] width 41 height 41
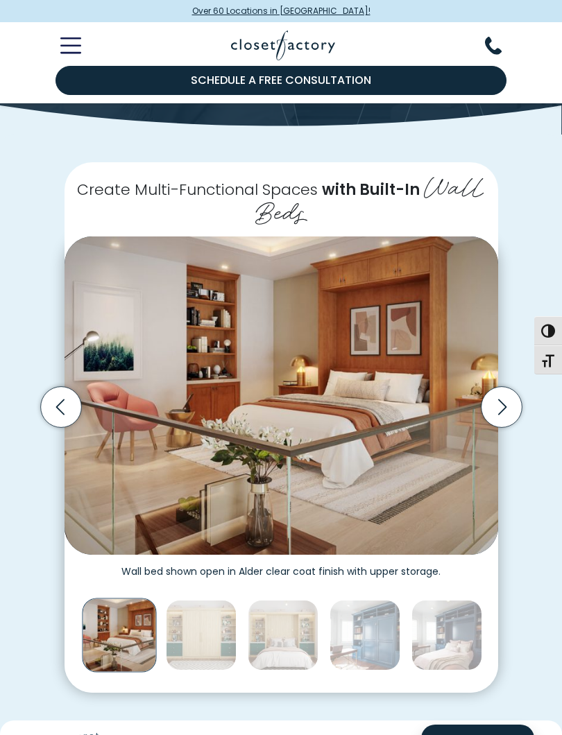
click at [512, 402] on icon "Next slide" at bounding box center [500, 407] width 41 height 41
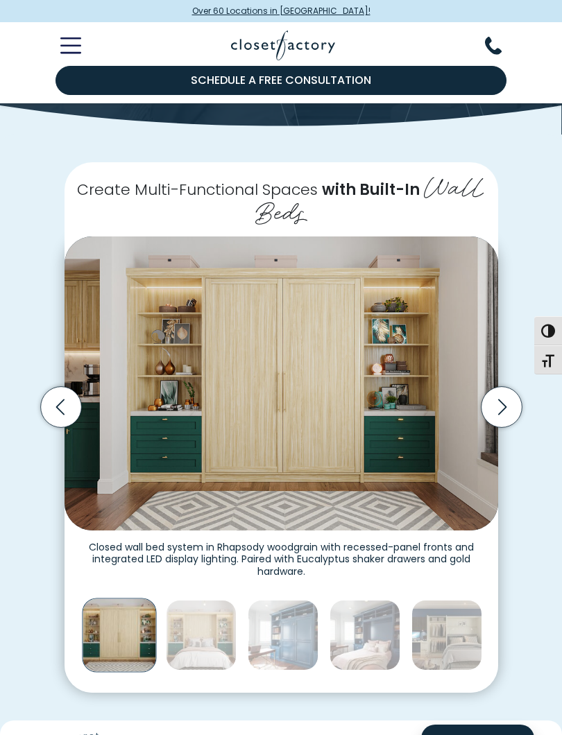
click at [515, 397] on icon "Next slide" at bounding box center [500, 407] width 41 height 41
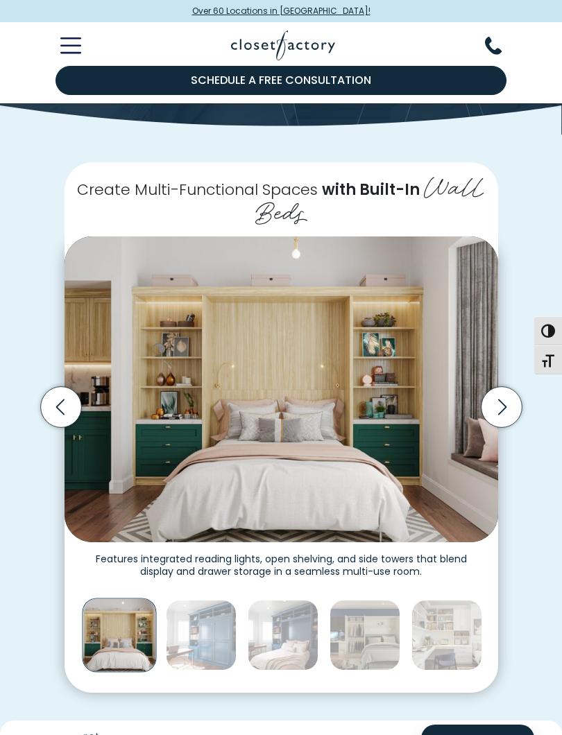
click at [505, 407] on icon "Next slide" at bounding box center [500, 407] width 41 height 41
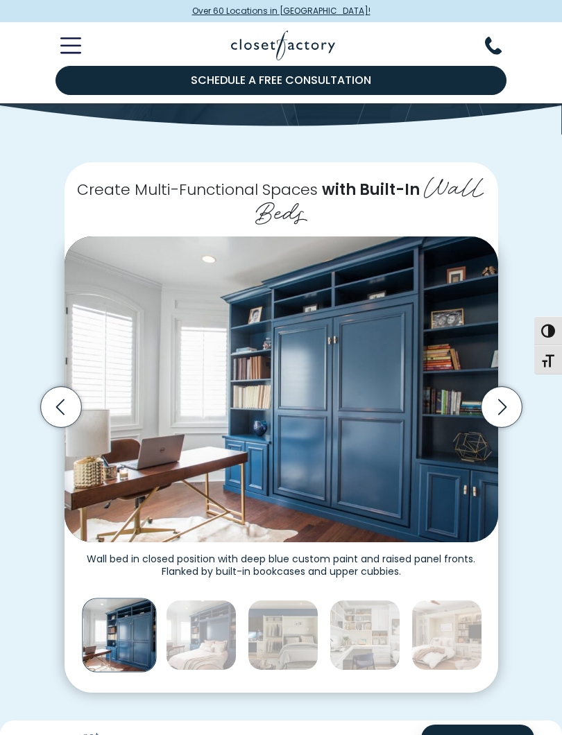
click at [505, 406] on icon "Next slide" at bounding box center [500, 407] width 41 height 41
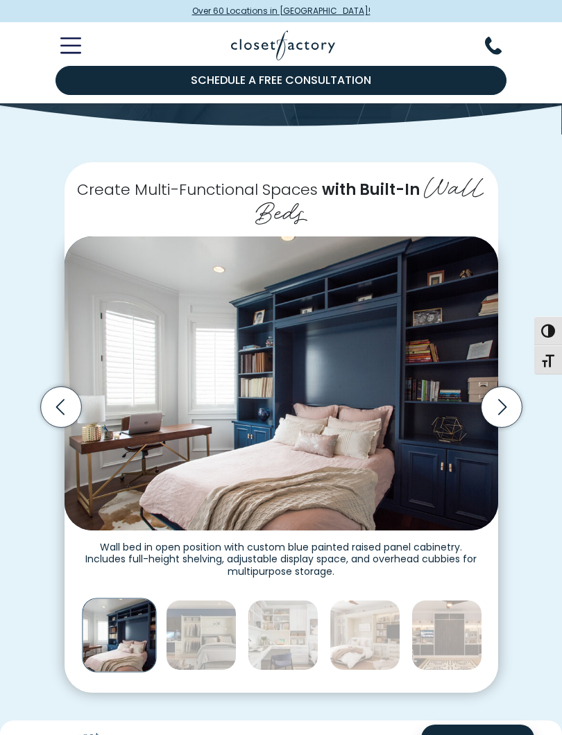
click at [509, 403] on icon "Next slide" at bounding box center [500, 407] width 41 height 41
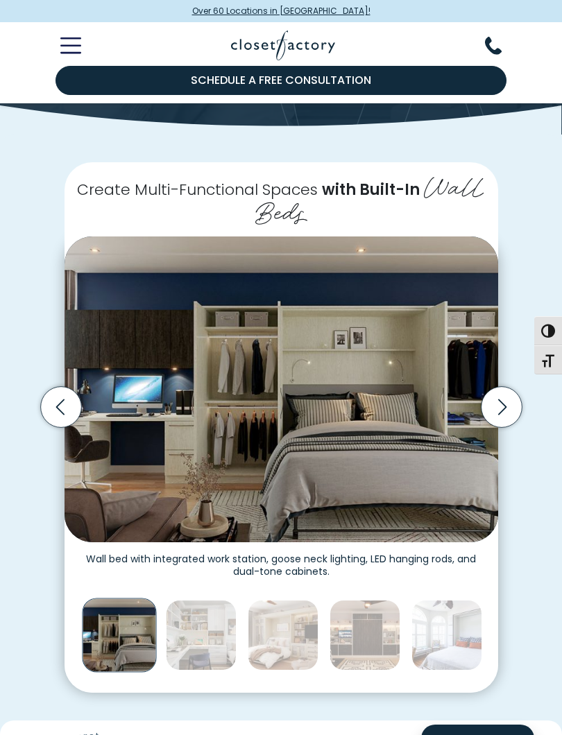
click at [509, 403] on icon "Next slide" at bounding box center [500, 407] width 41 height 41
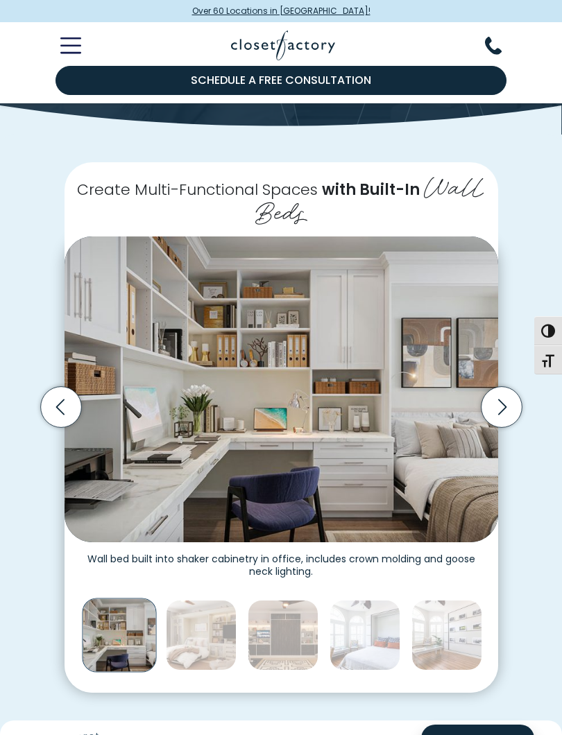
click at [514, 401] on icon "Next slide" at bounding box center [500, 407] width 41 height 41
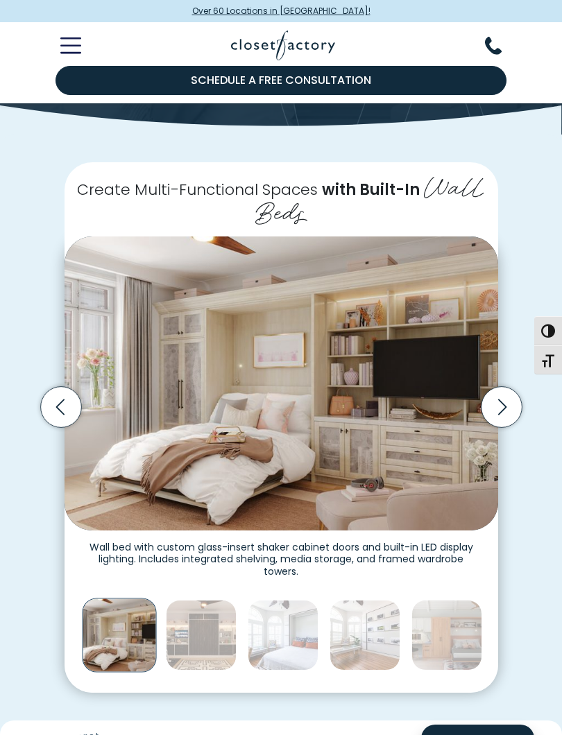
click at [507, 410] on icon "Next slide" at bounding box center [500, 407] width 41 height 41
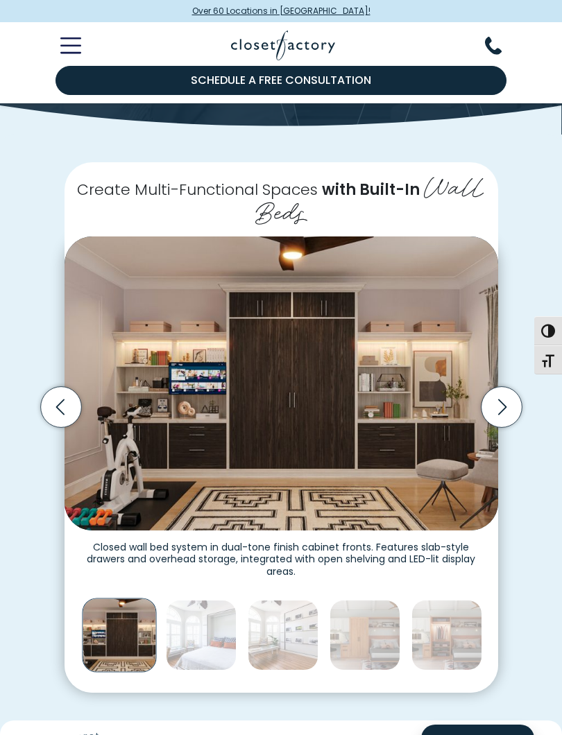
click at [510, 406] on icon "Next slide" at bounding box center [500, 407] width 41 height 41
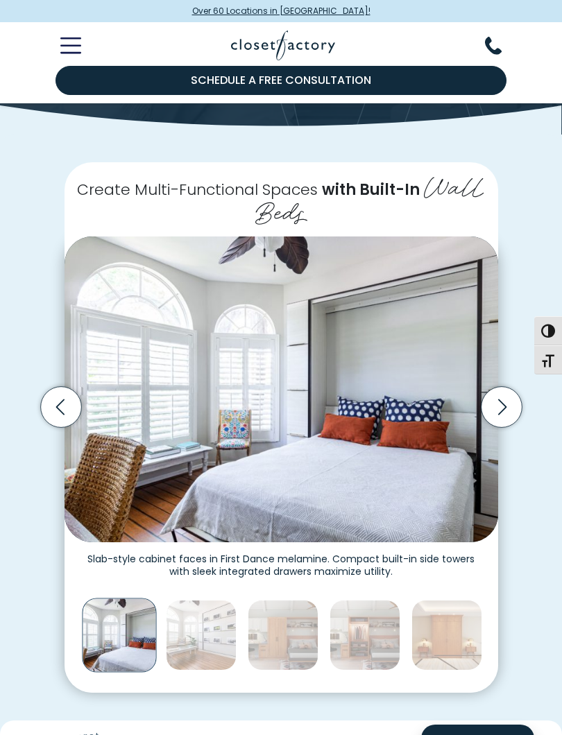
click at [514, 406] on icon "Next slide" at bounding box center [500, 407] width 41 height 41
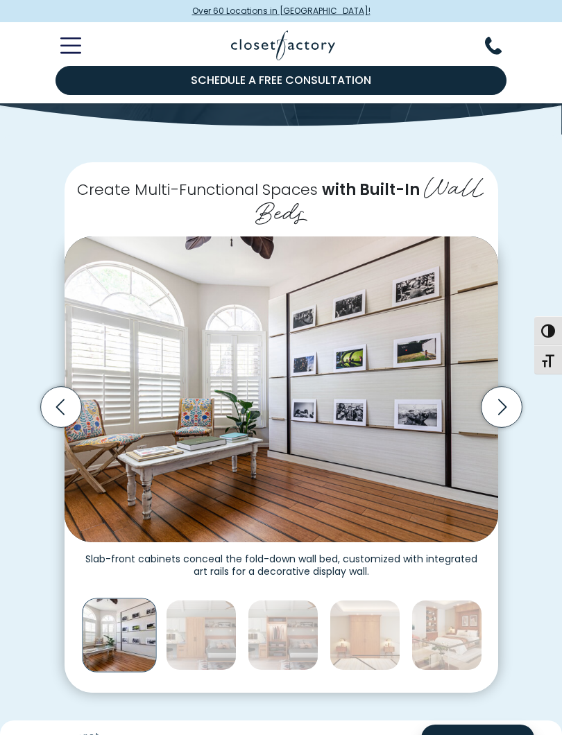
click at [510, 403] on icon "Next slide" at bounding box center [500, 407] width 41 height 41
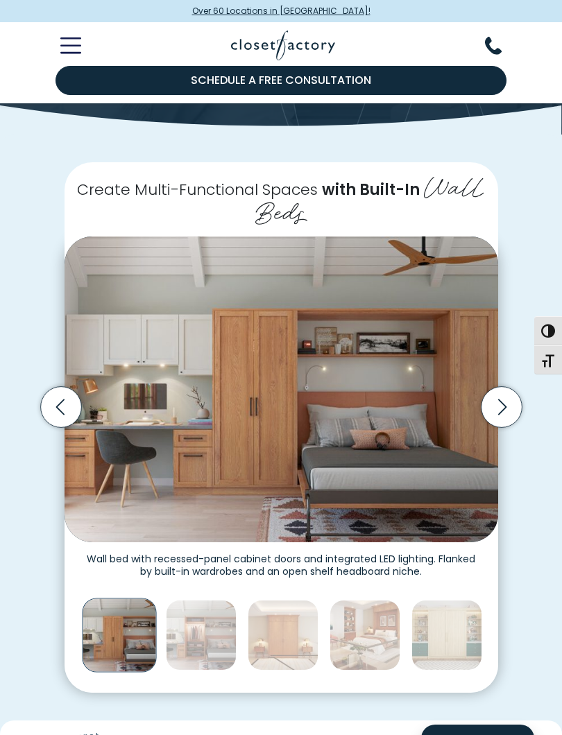
click at [510, 399] on icon "Next slide" at bounding box center [500, 407] width 41 height 41
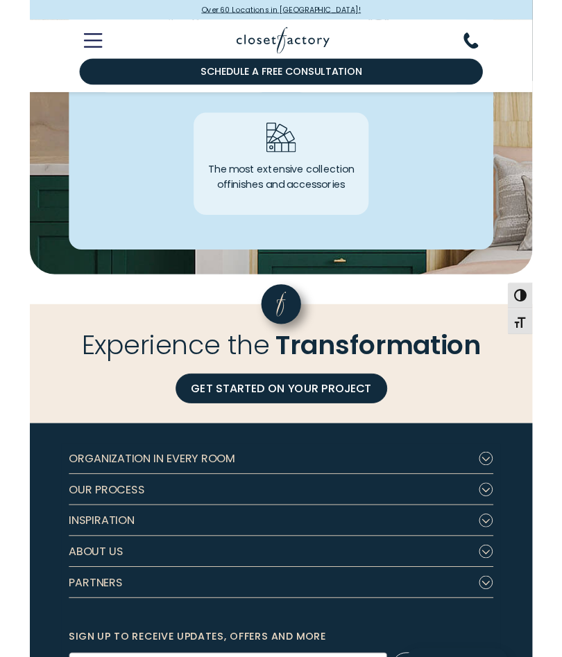
scroll to position [3768, 0]
